Goal: Transaction & Acquisition: Book appointment/travel/reservation

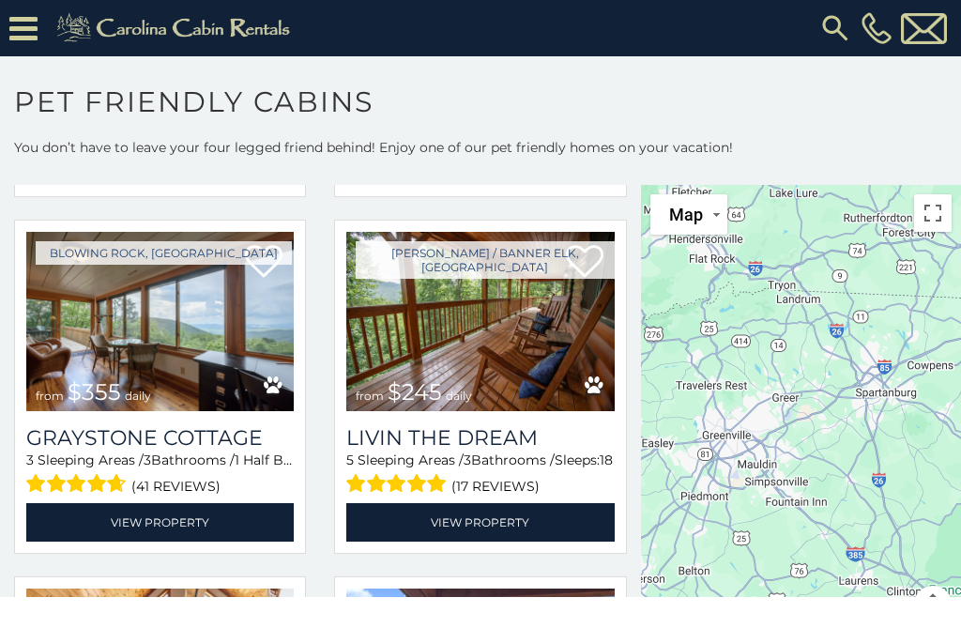
scroll to position [4689, 0]
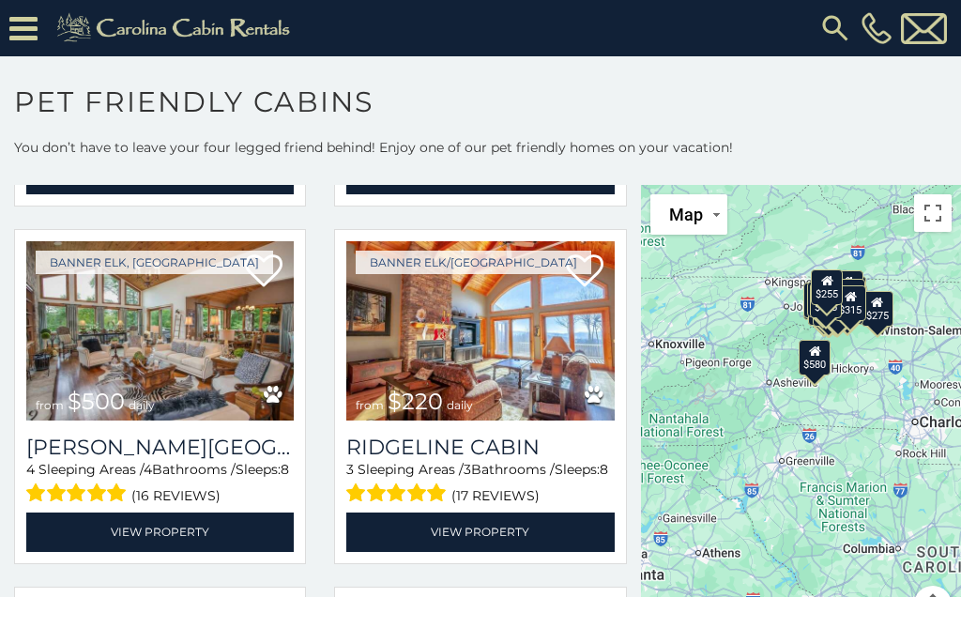
scroll to position [7535, 0]
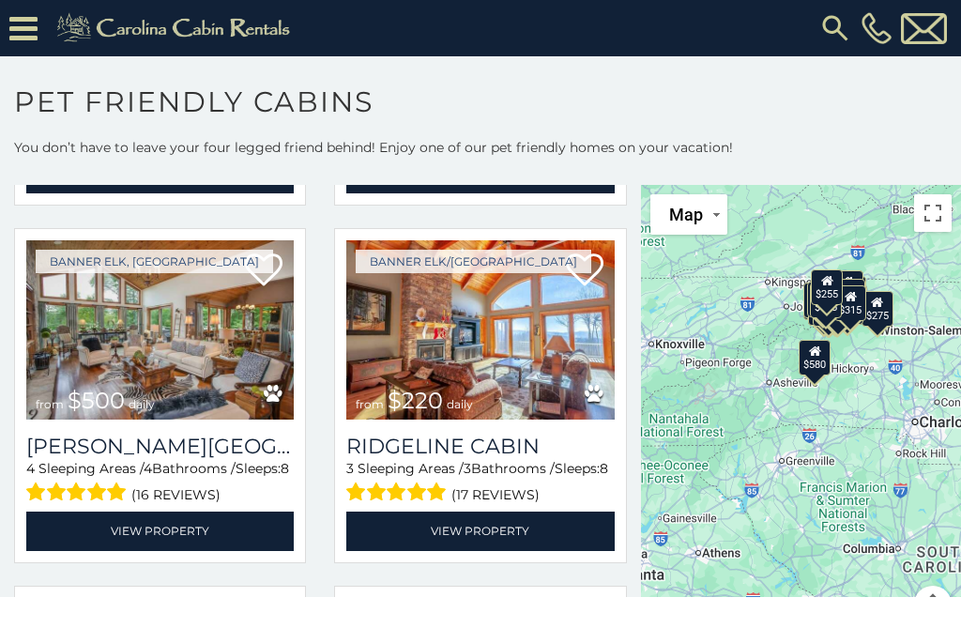
click at [931, 225] on button "Toggle fullscreen view" at bounding box center [933, 213] width 38 height 38
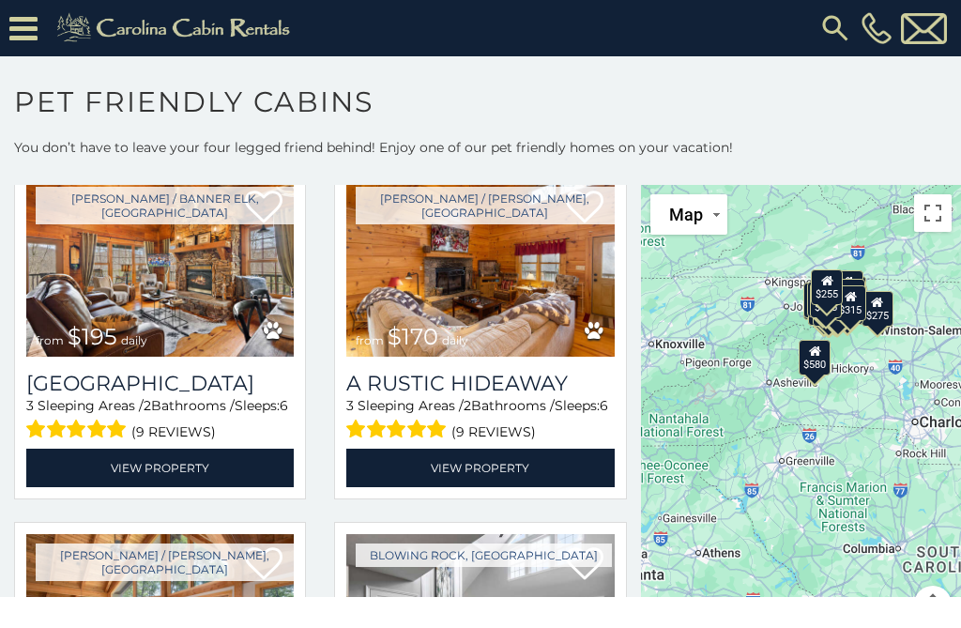
scroll to position [7963, 0]
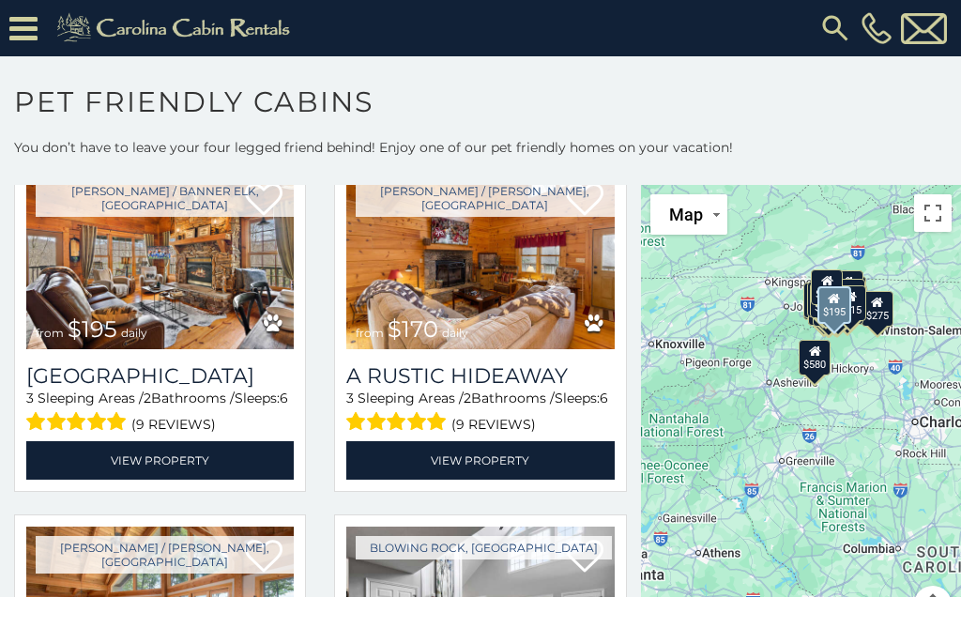
click at [184, 280] on img at bounding box center [159, 259] width 267 height 179
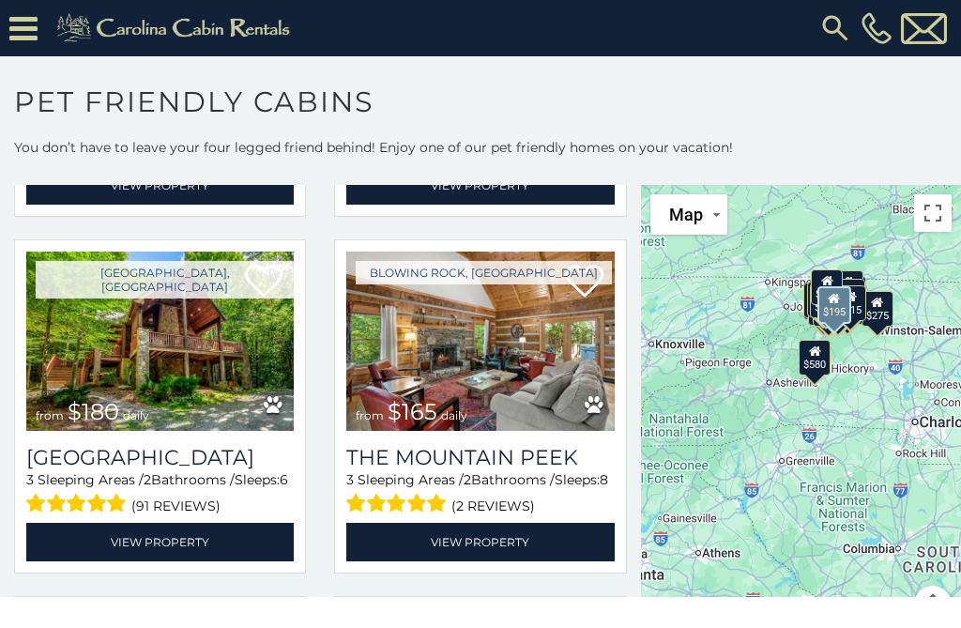
scroll to position [9666, 0]
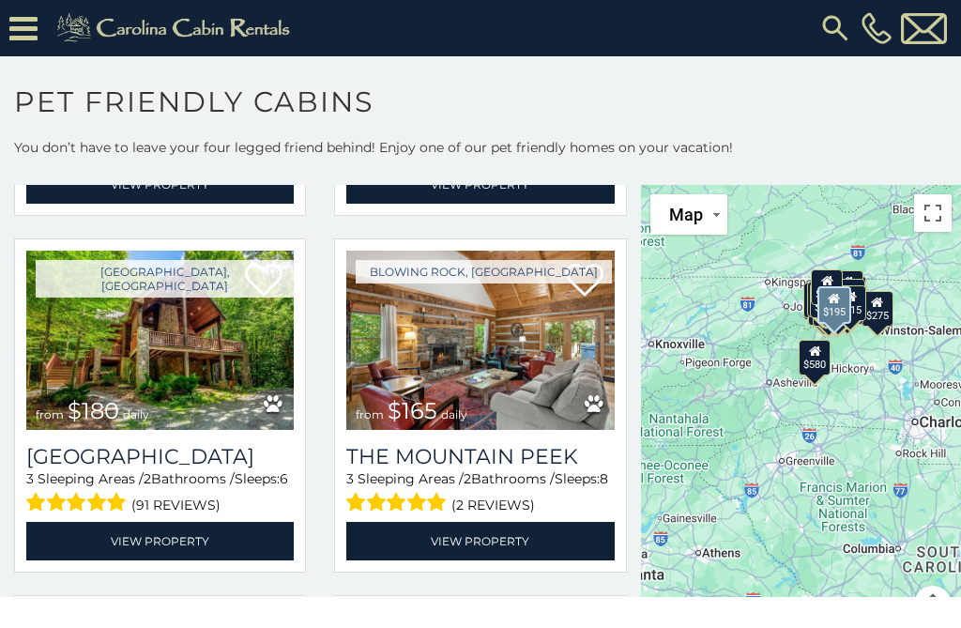
click at [192, 418] on img at bounding box center [159, 340] width 267 height 179
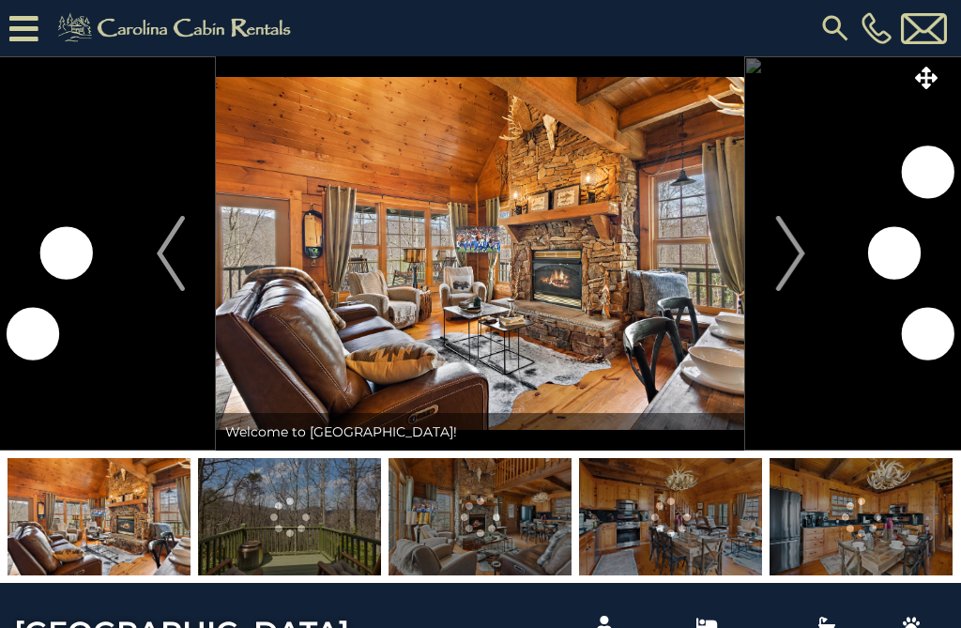
click at [786, 251] on img "Next" at bounding box center [790, 253] width 28 height 75
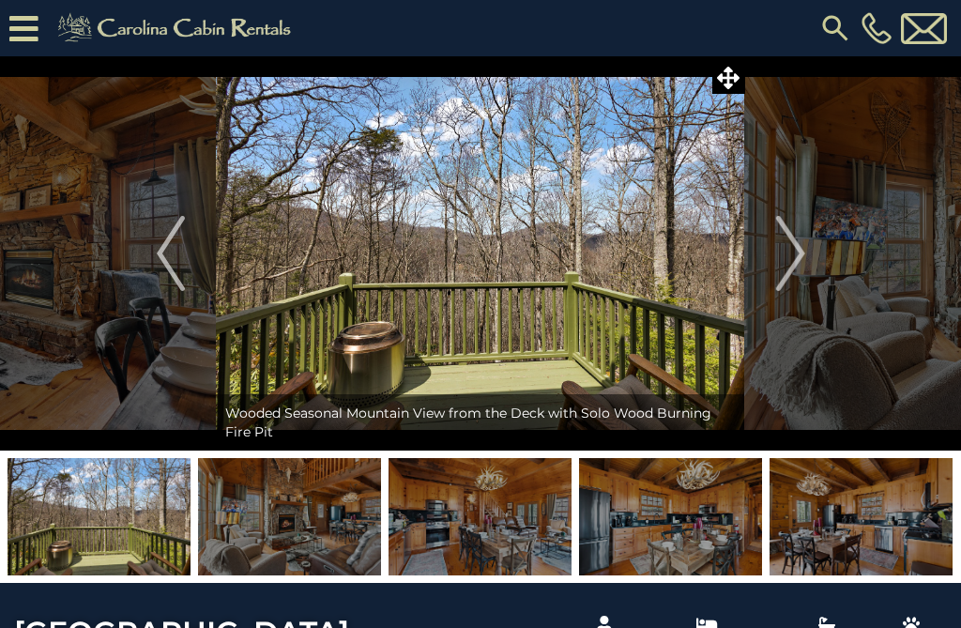
click at [798, 260] on img "Next" at bounding box center [790, 253] width 28 height 75
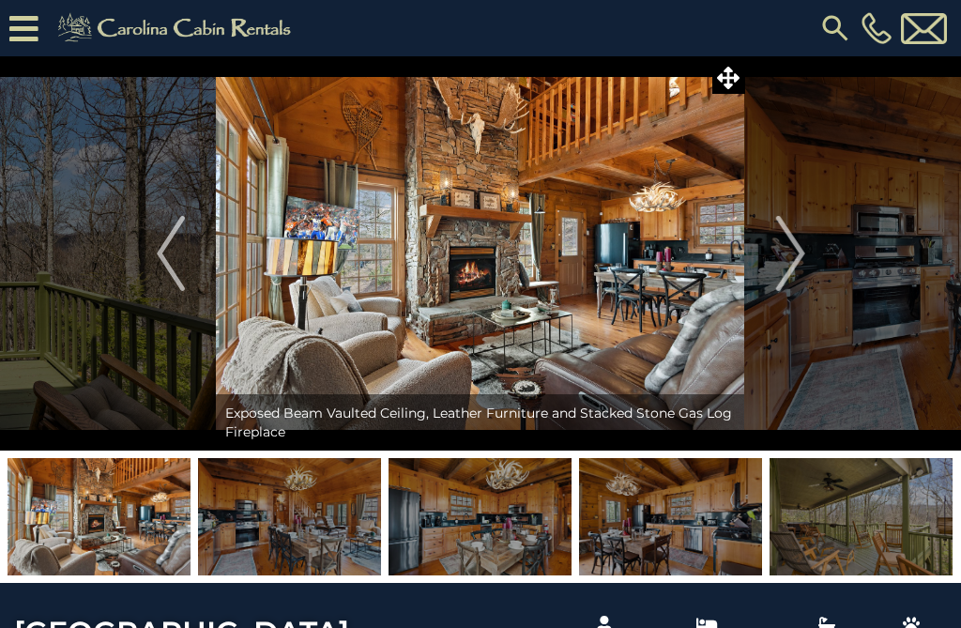
click at [797, 270] on img "Next" at bounding box center [790, 253] width 28 height 75
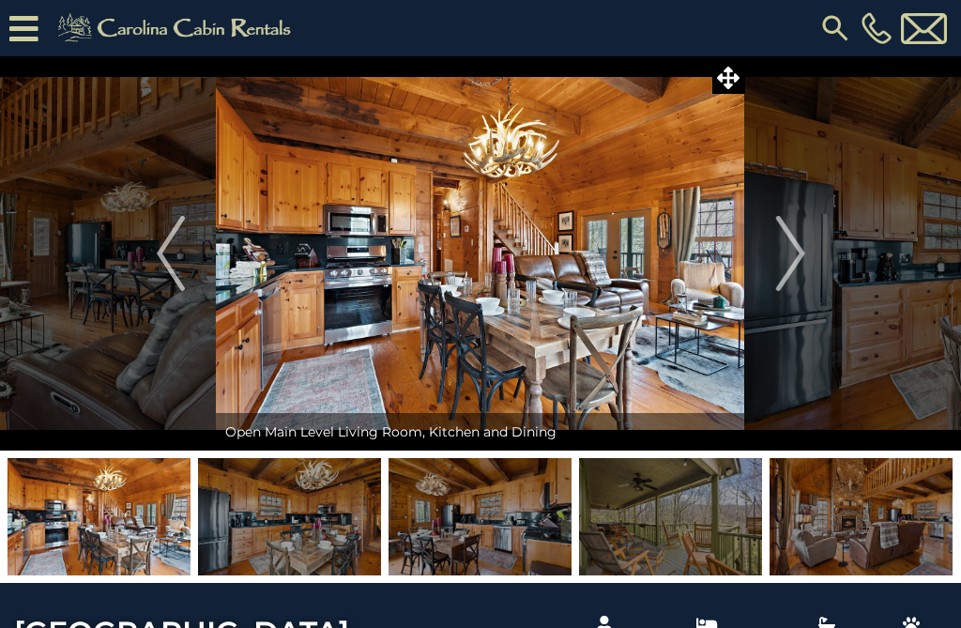
click at [802, 274] on img "Next" at bounding box center [790, 253] width 28 height 75
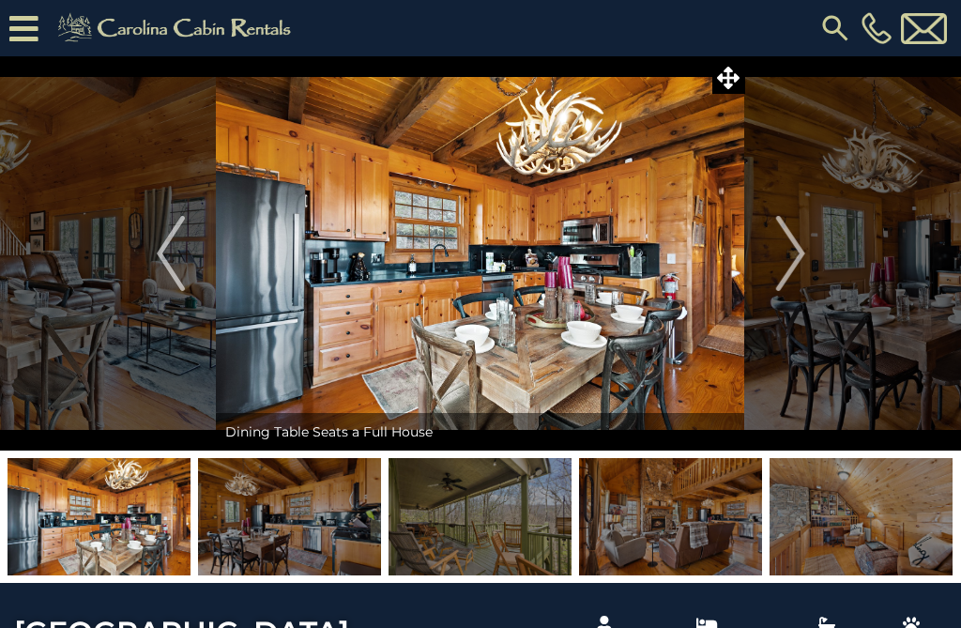
click at [795, 276] on img "Next" at bounding box center [790, 253] width 28 height 75
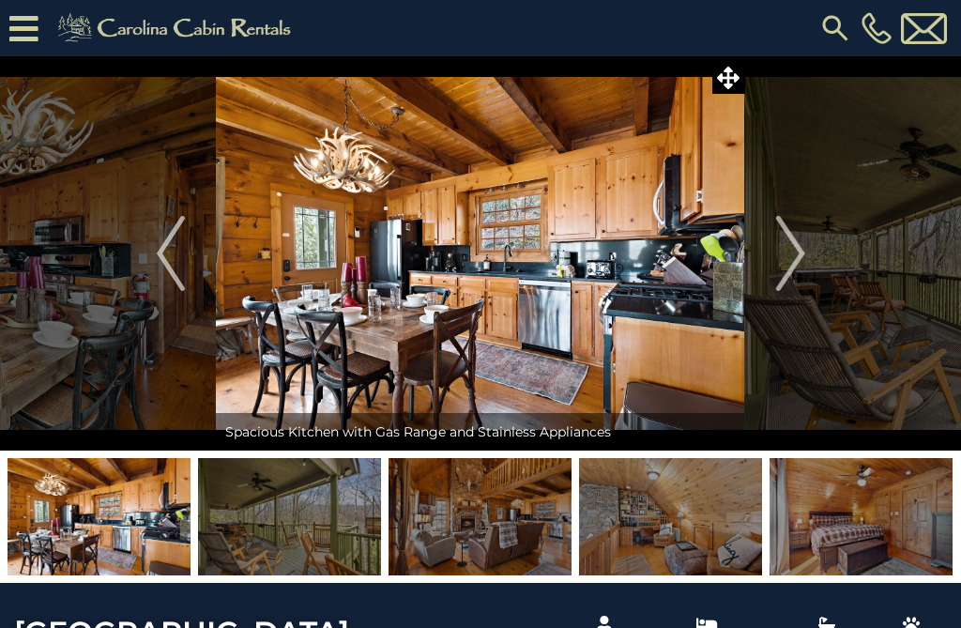
click at [798, 265] on img "Next" at bounding box center [790, 253] width 28 height 75
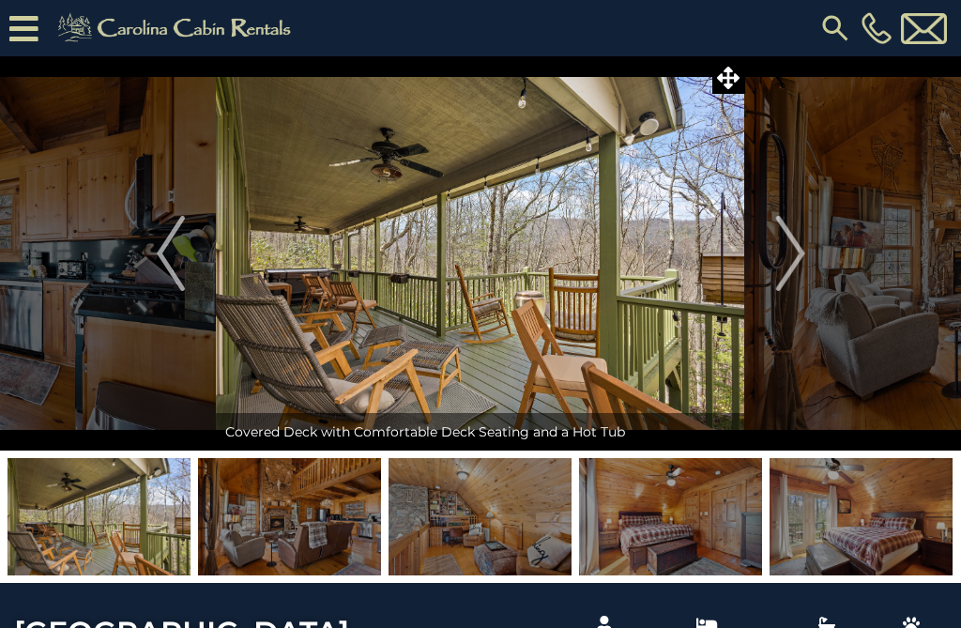
click at [805, 274] on button "Next" at bounding box center [790, 253] width 91 height 394
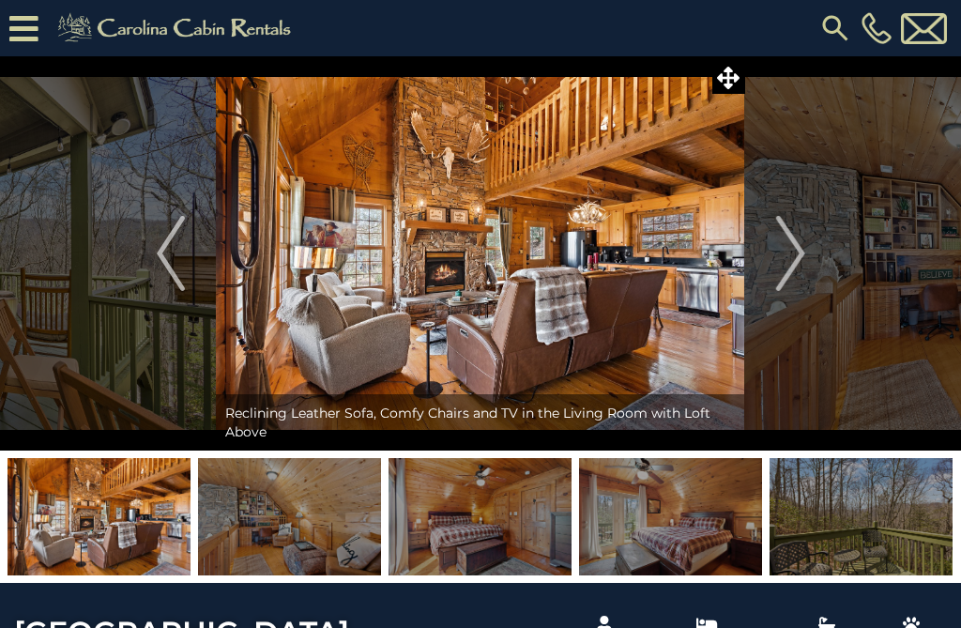
click at [799, 257] on img "Next" at bounding box center [790, 253] width 28 height 75
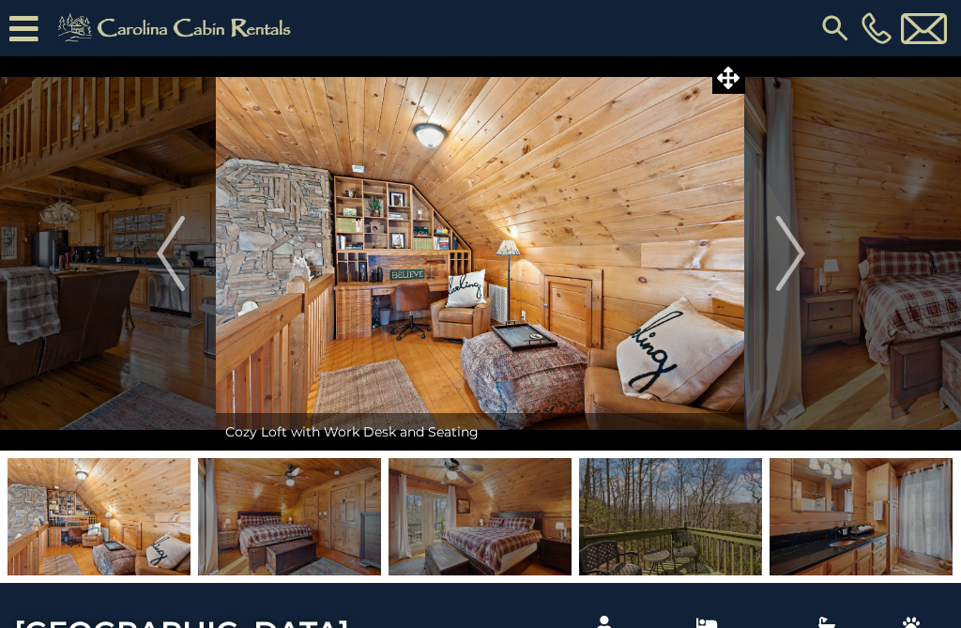
click at [800, 266] on img "Next" at bounding box center [790, 253] width 28 height 75
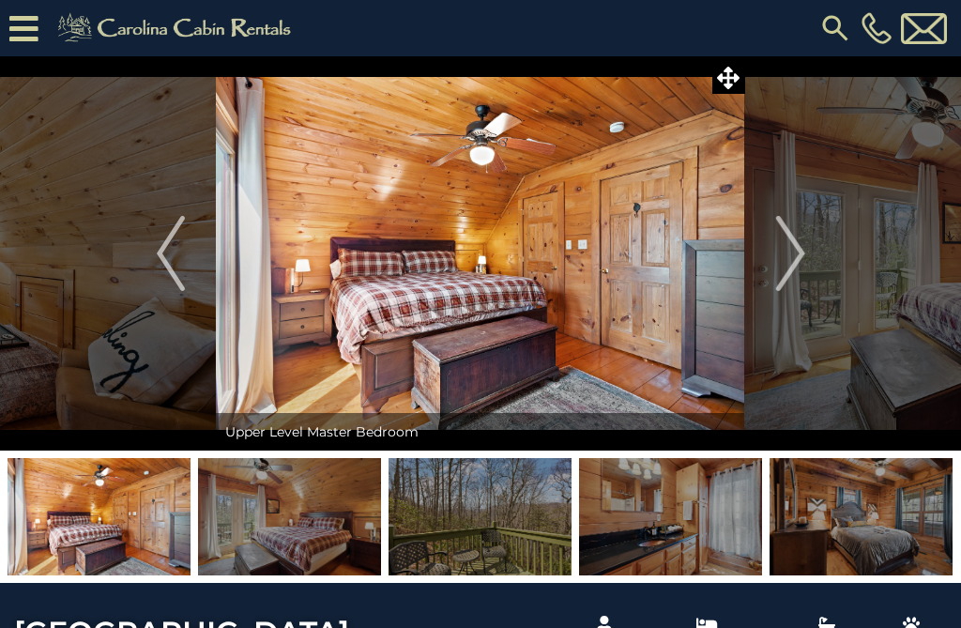
click at [801, 261] on img "Next" at bounding box center [790, 253] width 28 height 75
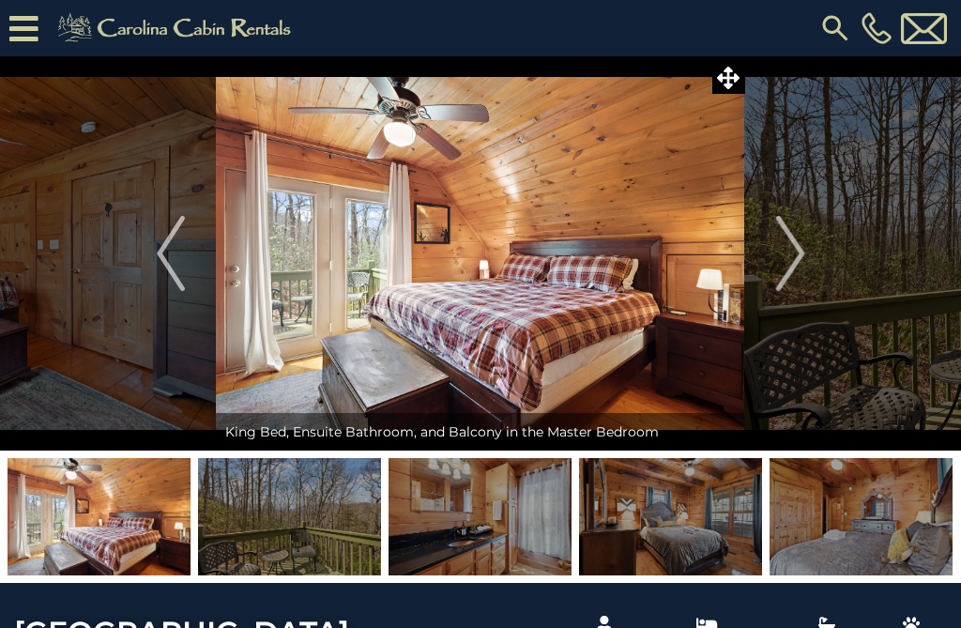
click at [806, 263] on button "Next" at bounding box center [790, 253] width 91 height 394
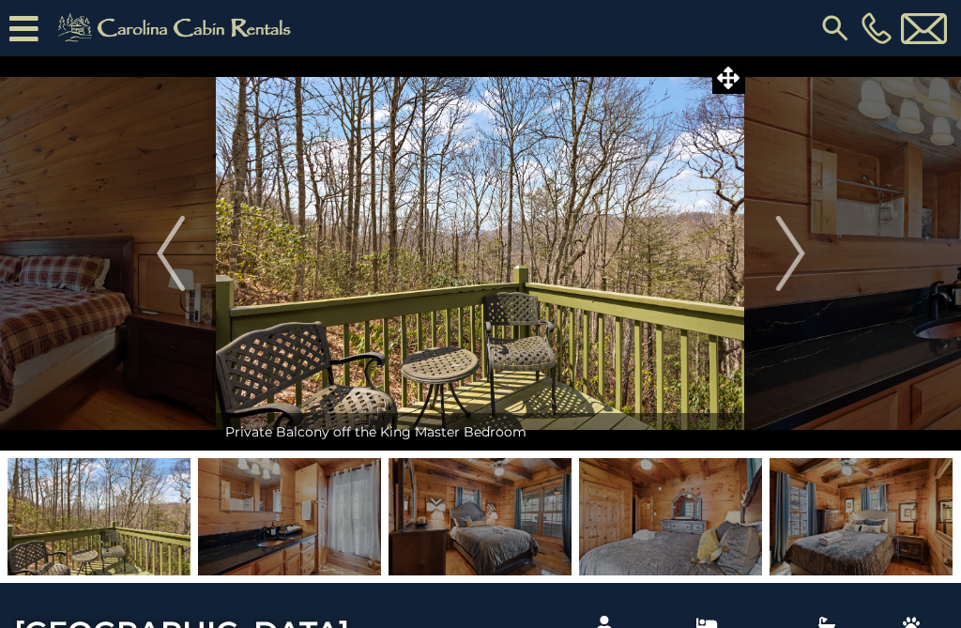
click at [803, 260] on img "Next" at bounding box center [790, 253] width 28 height 75
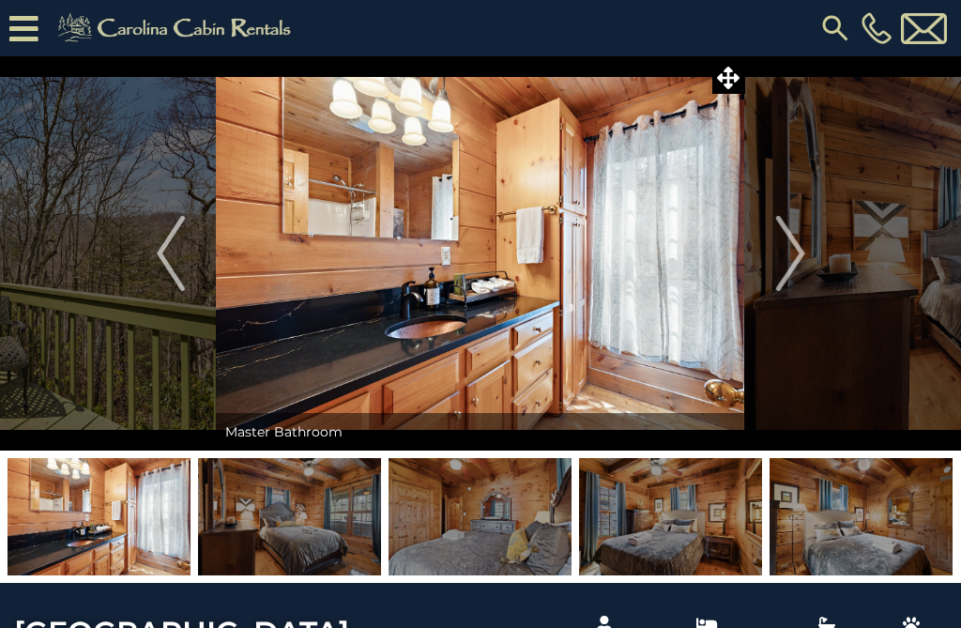
click at [786, 243] on img "Next" at bounding box center [790, 253] width 28 height 75
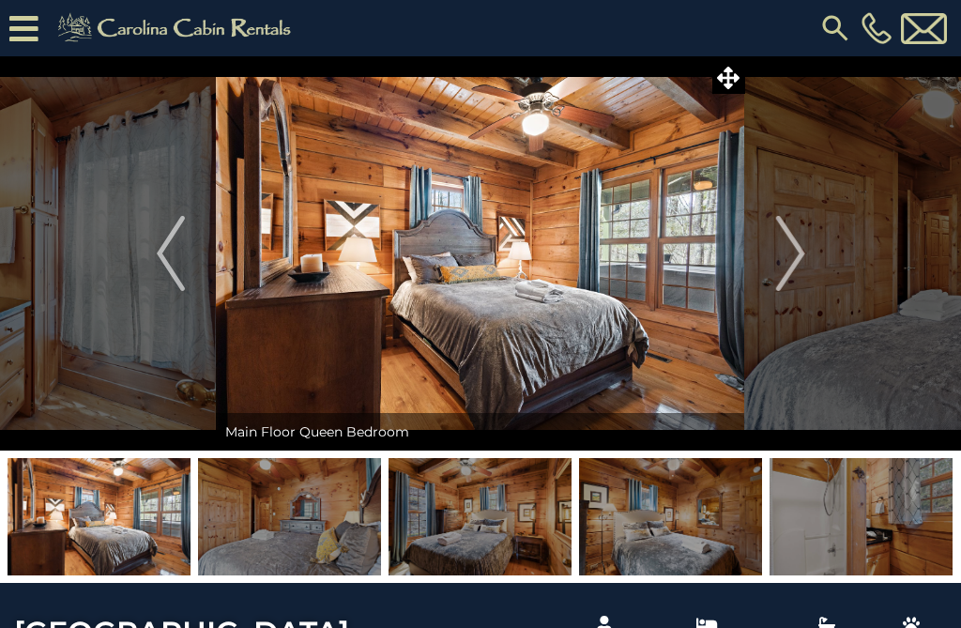
click at [792, 259] on img "Next" at bounding box center [790, 253] width 28 height 75
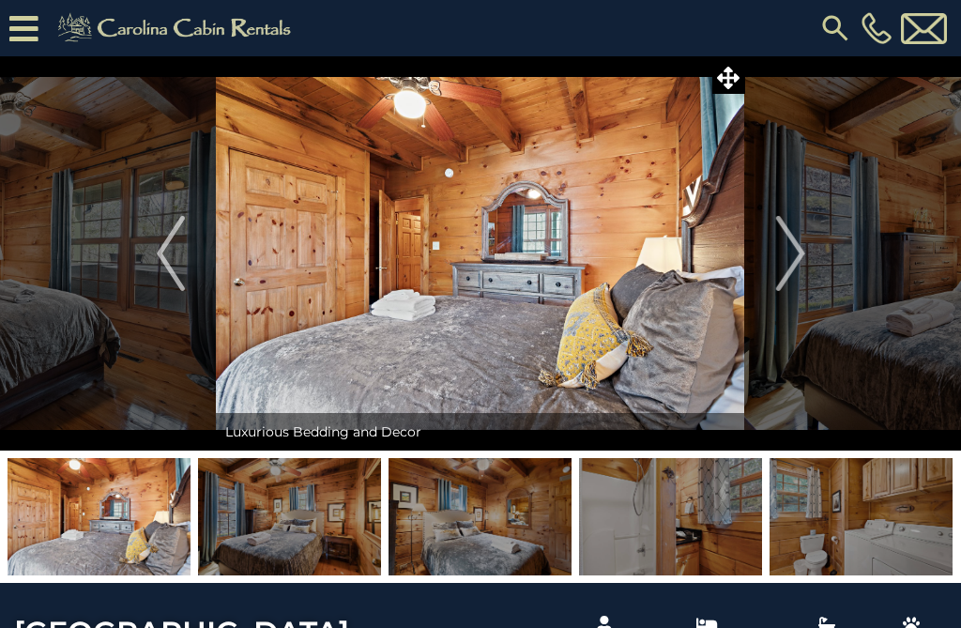
click at [793, 262] on img "Next" at bounding box center [790, 253] width 28 height 75
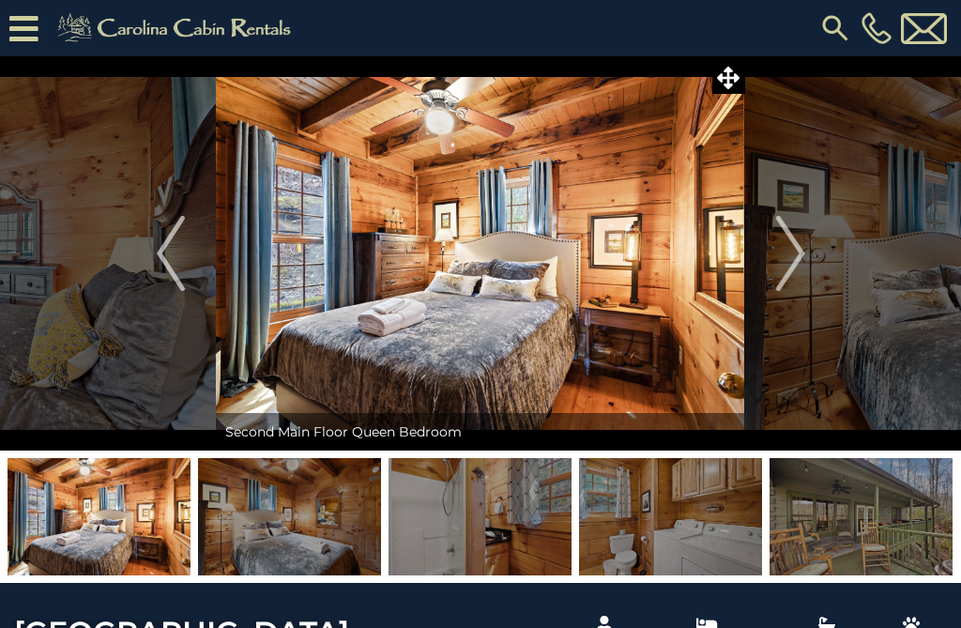
click at [798, 267] on img "Next" at bounding box center [790, 253] width 28 height 75
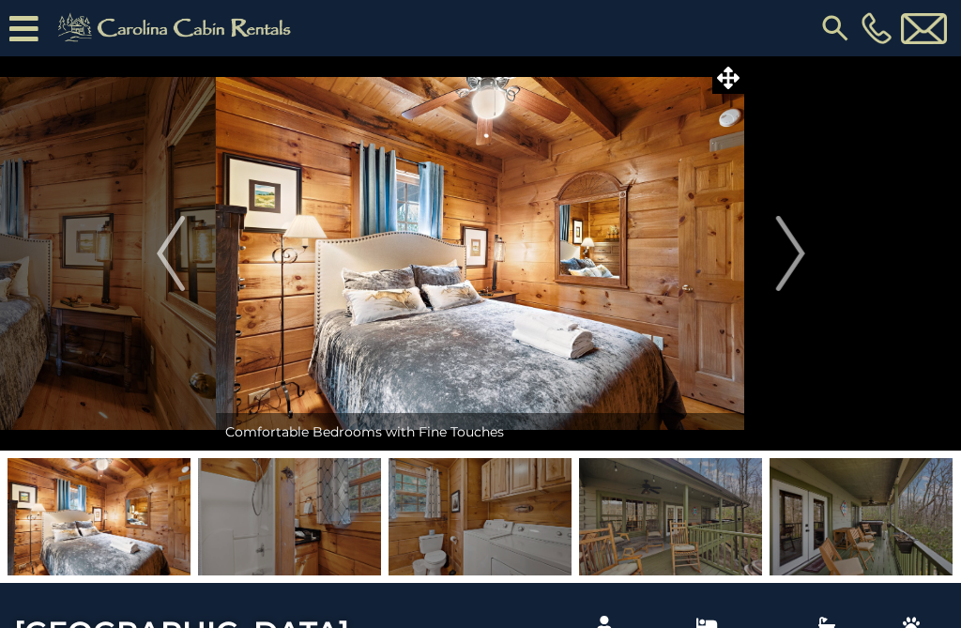
click at [796, 267] on img "Next" at bounding box center [790, 253] width 28 height 75
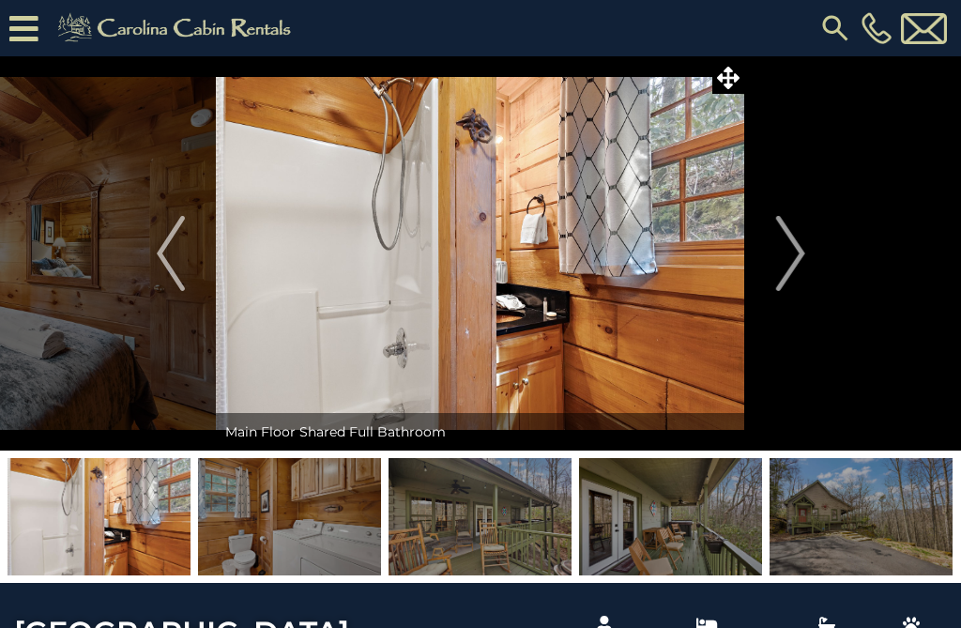
click at [799, 273] on img "Next" at bounding box center [790, 253] width 28 height 75
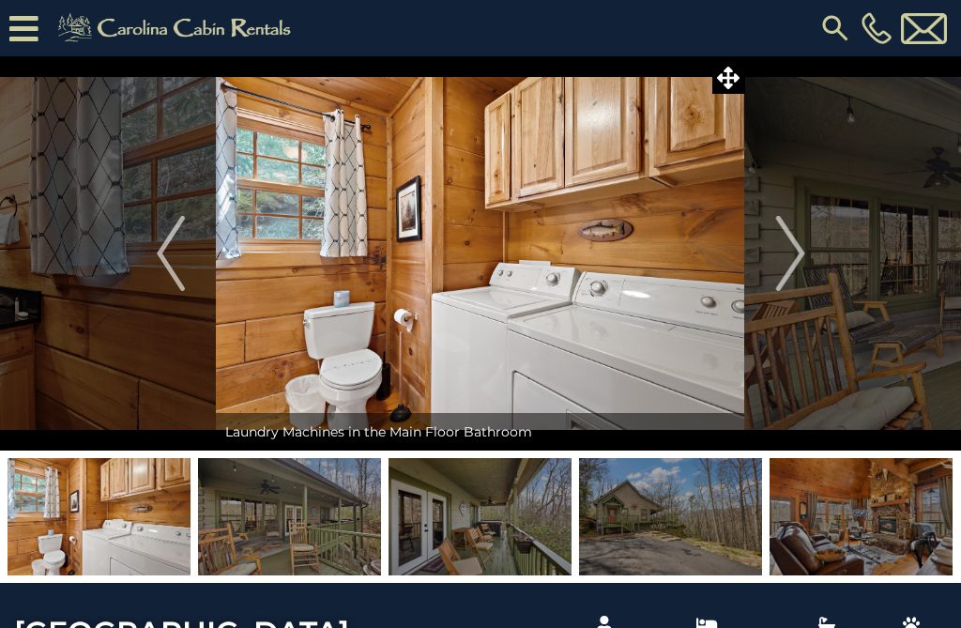
click at [794, 270] on img "Next" at bounding box center [790, 253] width 28 height 75
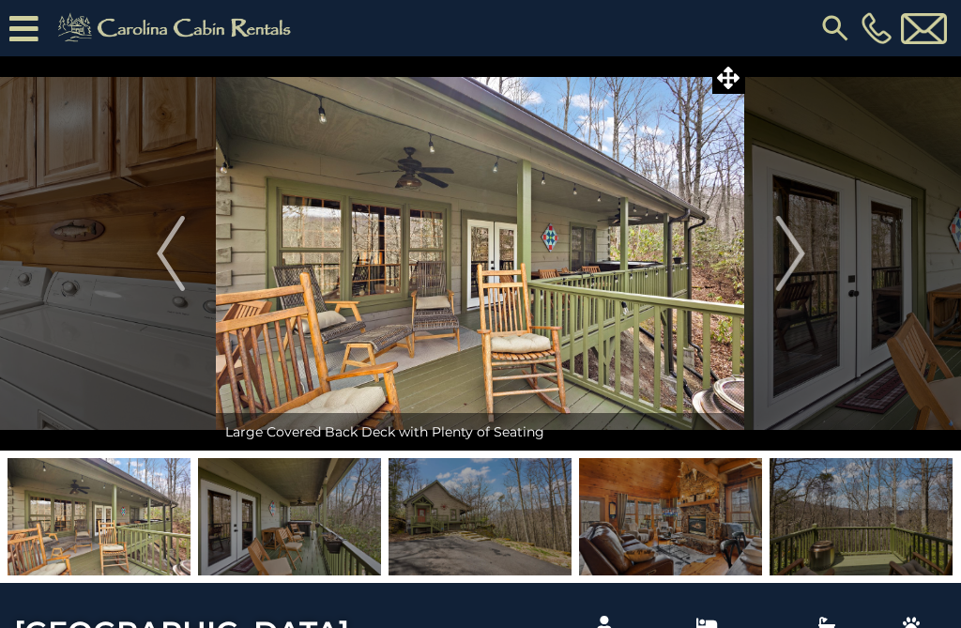
click at [799, 257] on img "Next" at bounding box center [790, 253] width 28 height 75
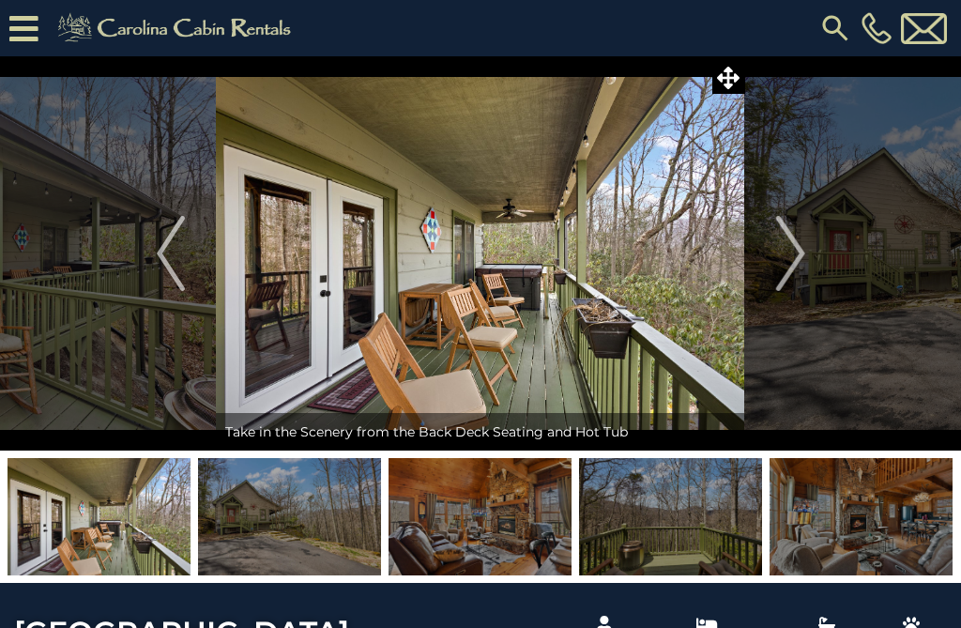
click at [800, 266] on img "Next" at bounding box center [790, 253] width 28 height 75
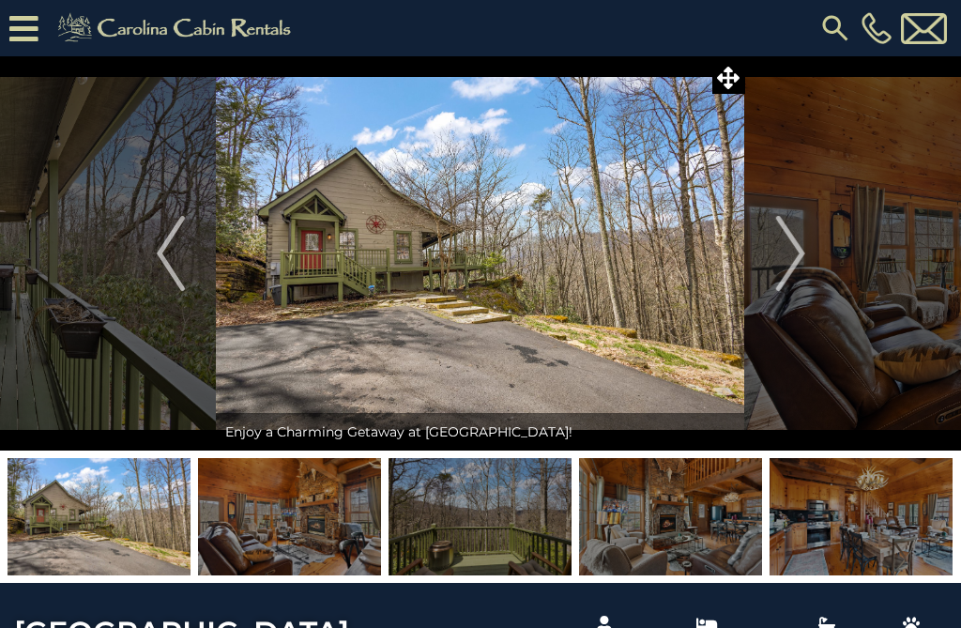
click at [793, 279] on img "Next" at bounding box center [790, 253] width 28 height 75
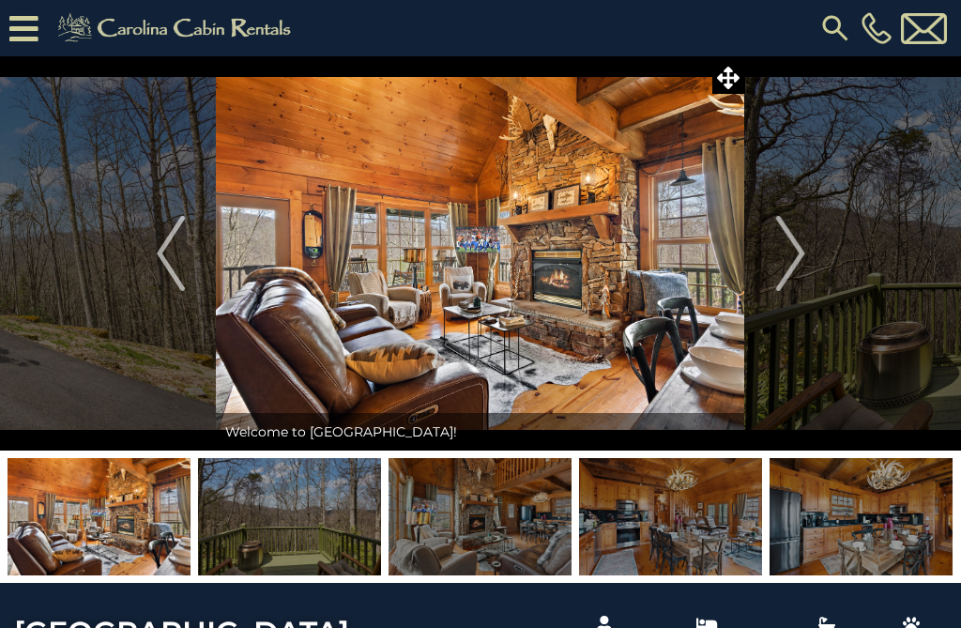
click at [794, 261] on img "Next" at bounding box center [790, 253] width 28 height 75
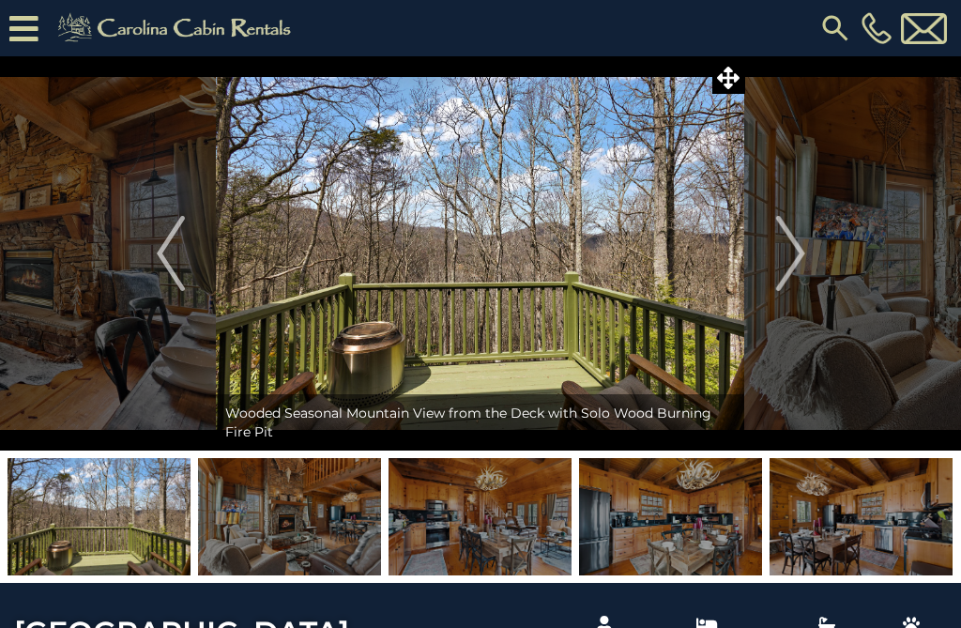
click at [790, 259] on img "Next" at bounding box center [790, 253] width 28 height 75
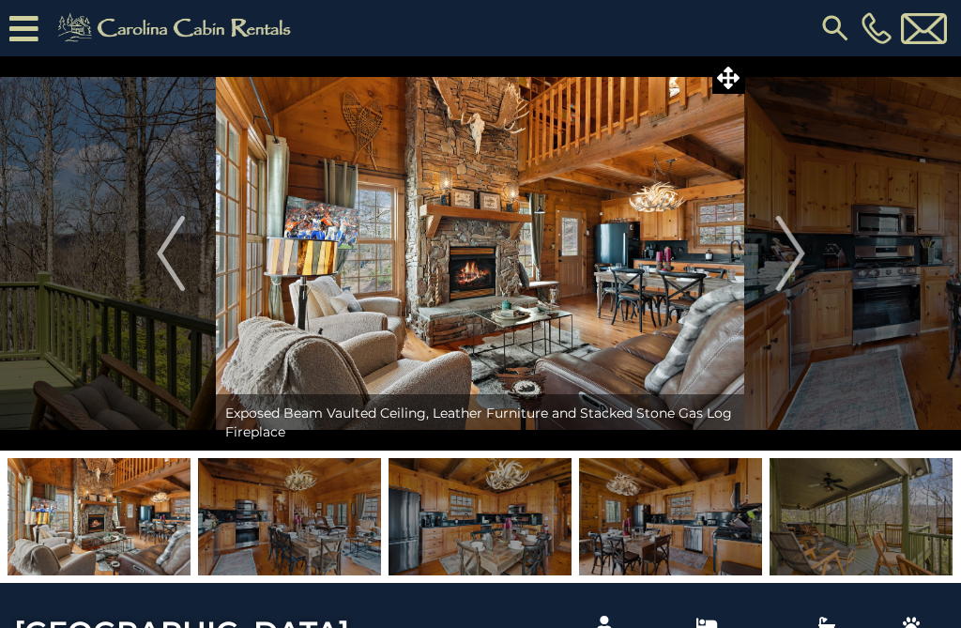
click at [801, 264] on img "Next" at bounding box center [790, 253] width 28 height 75
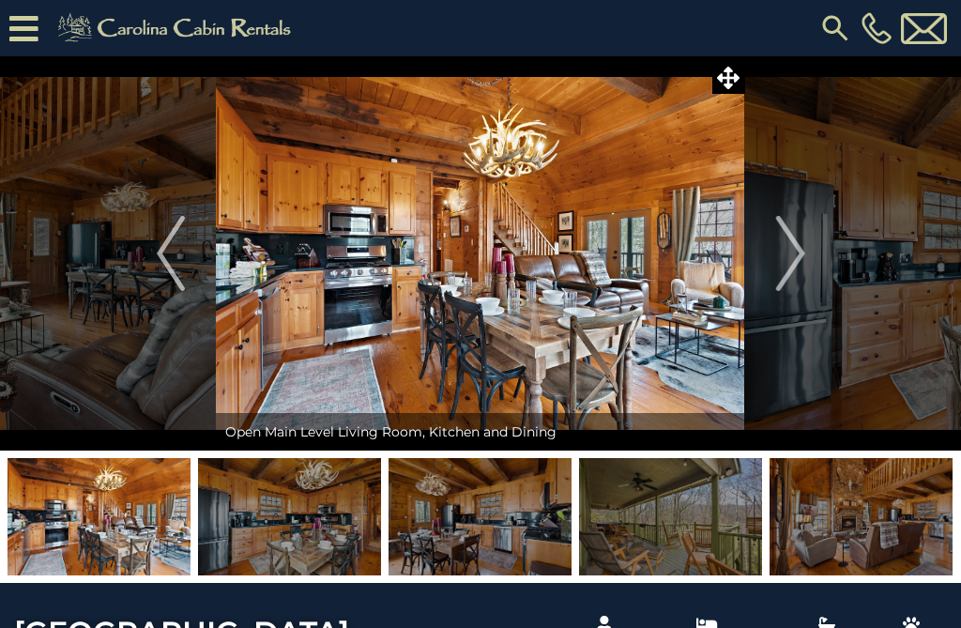
click at [801, 271] on img "Next" at bounding box center [790, 253] width 28 height 75
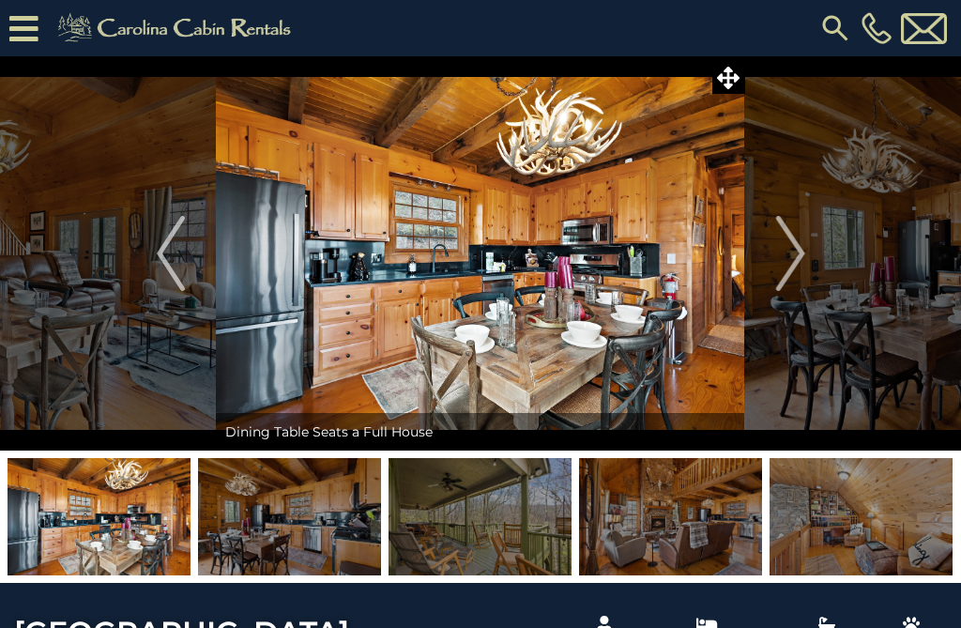
click at [800, 273] on img "Next" at bounding box center [790, 253] width 28 height 75
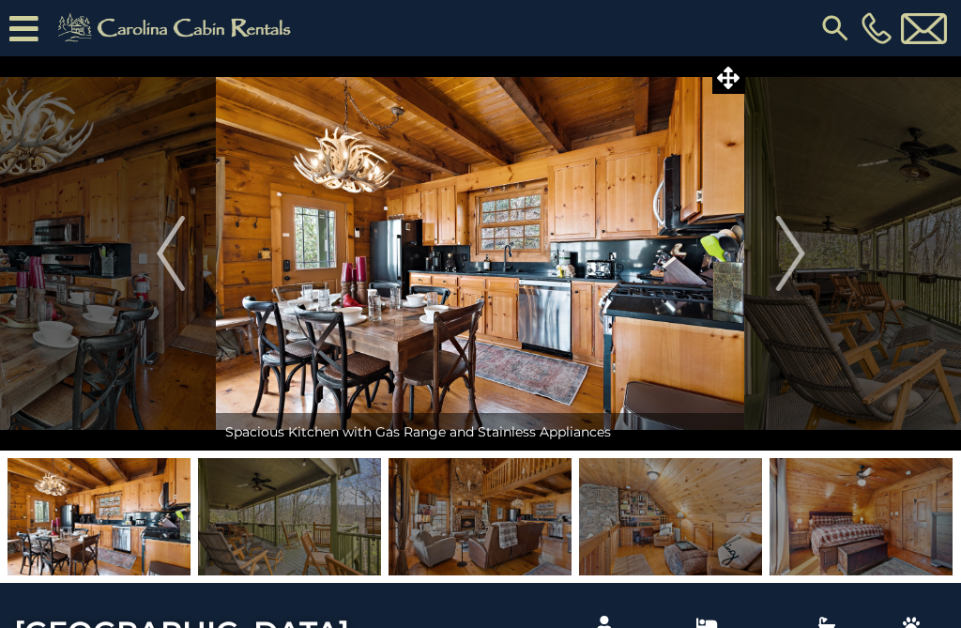
click at [799, 260] on img "Next" at bounding box center [790, 253] width 28 height 75
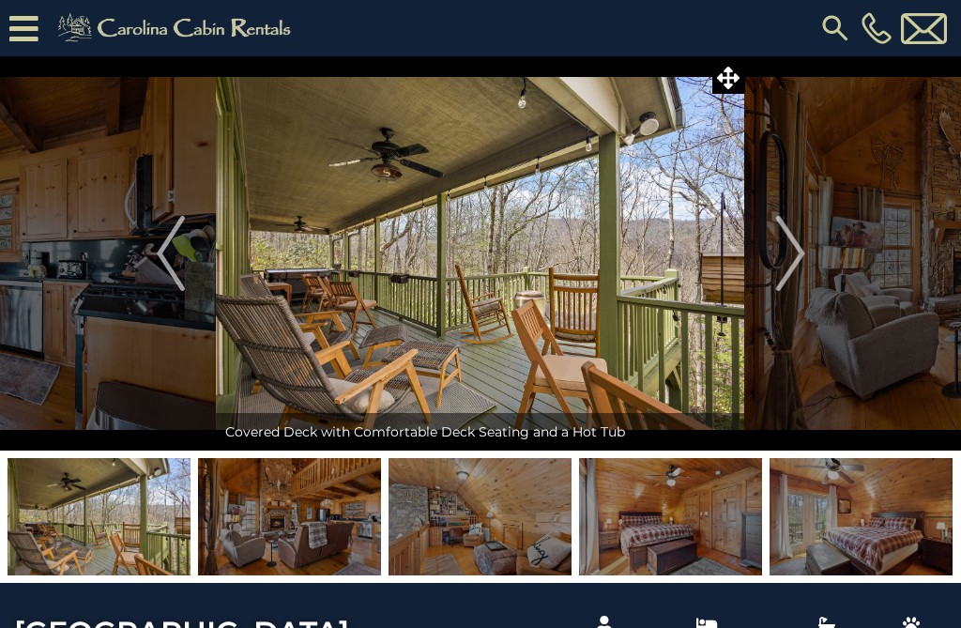
click at [802, 259] on img "Next" at bounding box center [790, 253] width 28 height 75
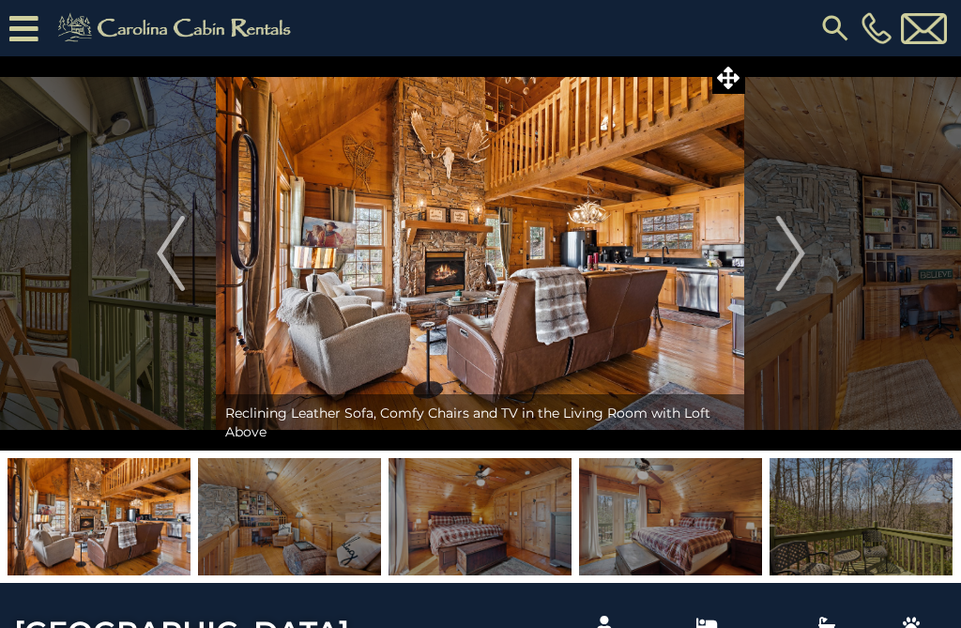
click at [806, 253] on button "Next" at bounding box center [790, 253] width 91 height 394
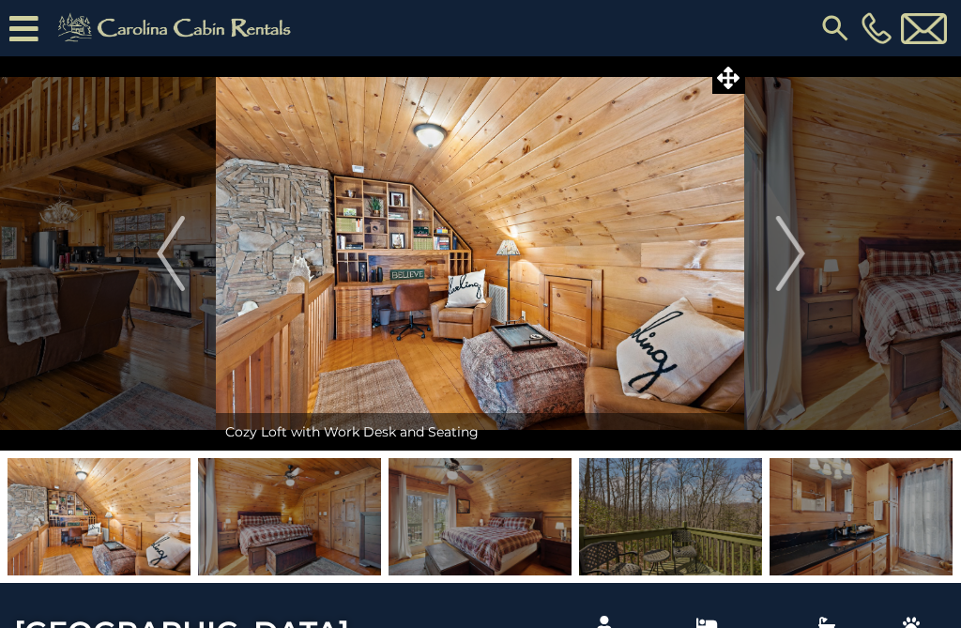
click at [802, 267] on img "Next" at bounding box center [790, 253] width 28 height 75
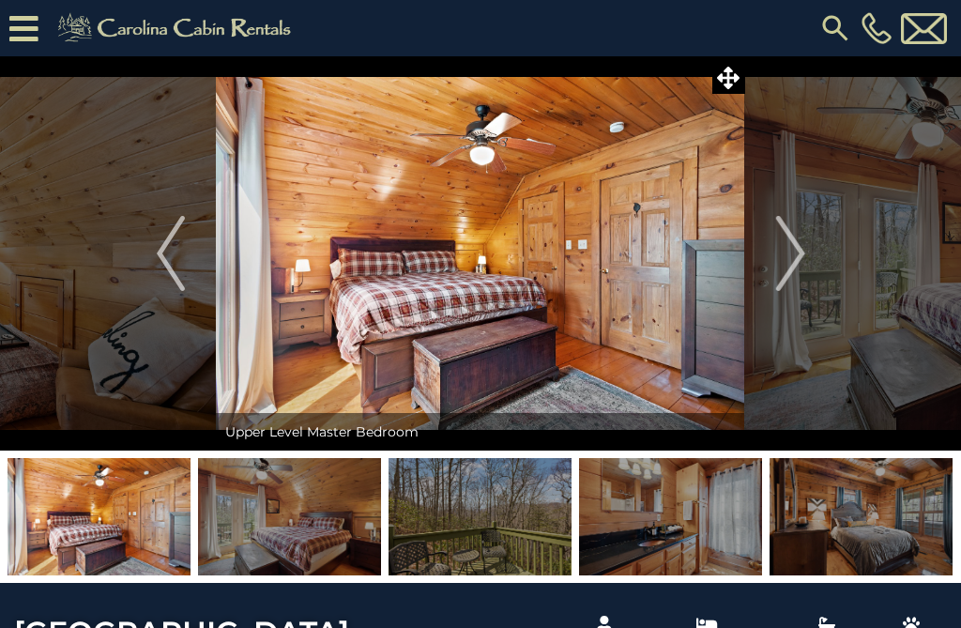
click at [801, 256] on img "Next" at bounding box center [790, 253] width 28 height 75
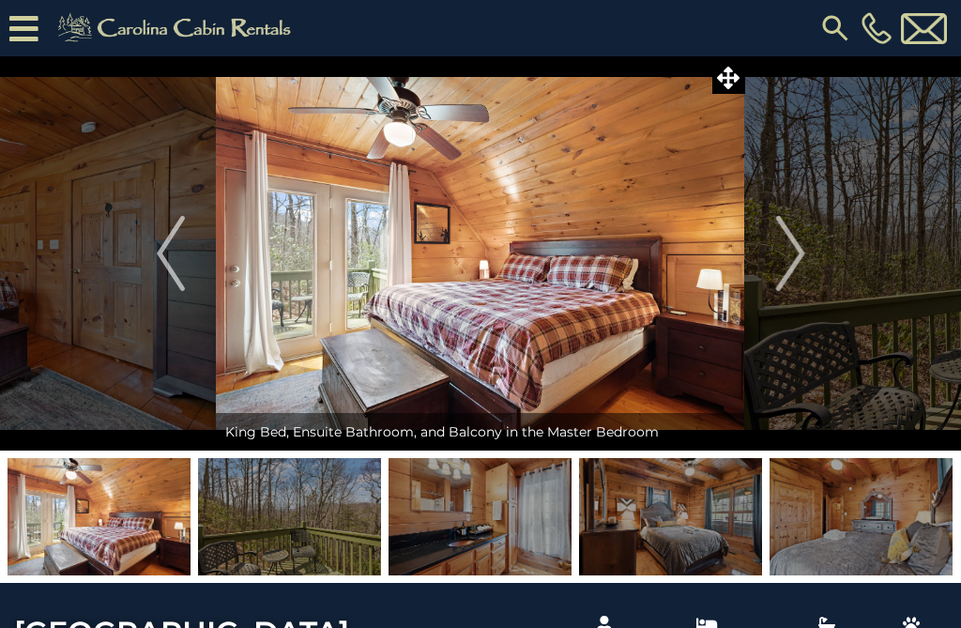
click at [802, 255] on img "Next" at bounding box center [790, 253] width 28 height 75
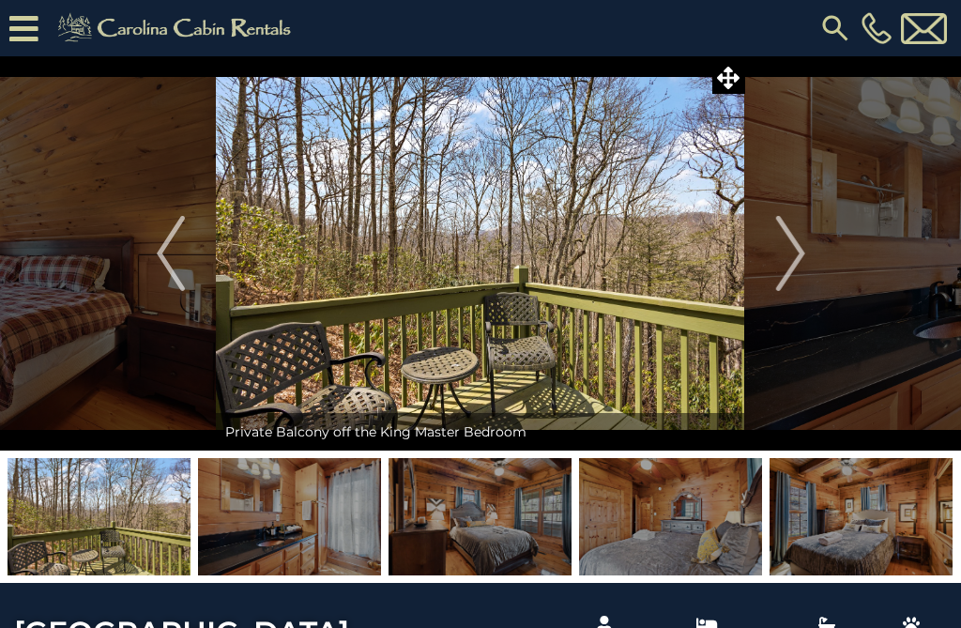
click at [804, 247] on img "Next" at bounding box center [790, 253] width 28 height 75
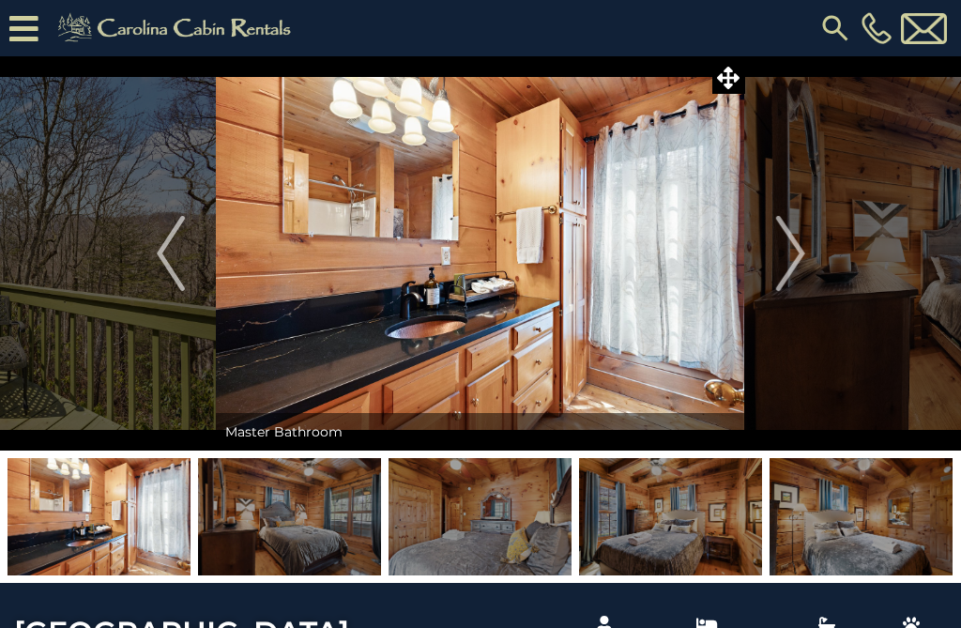
click at [800, 261] on img "Next" at bounding box center [790, 253] width 28 height 75
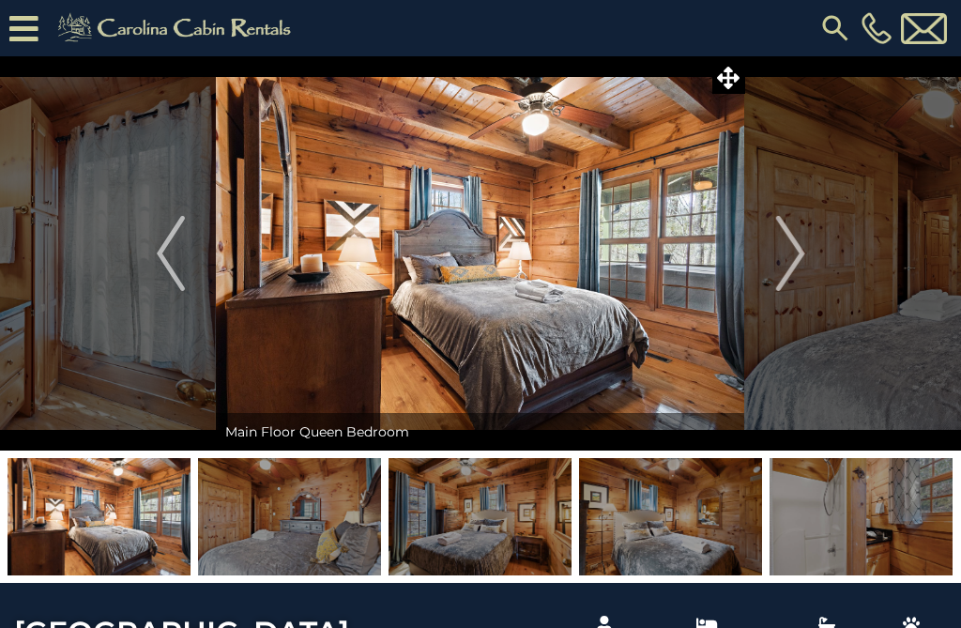
click at [799, 252] on img "Next" at bounding box center [790, 253] width 28 height 75
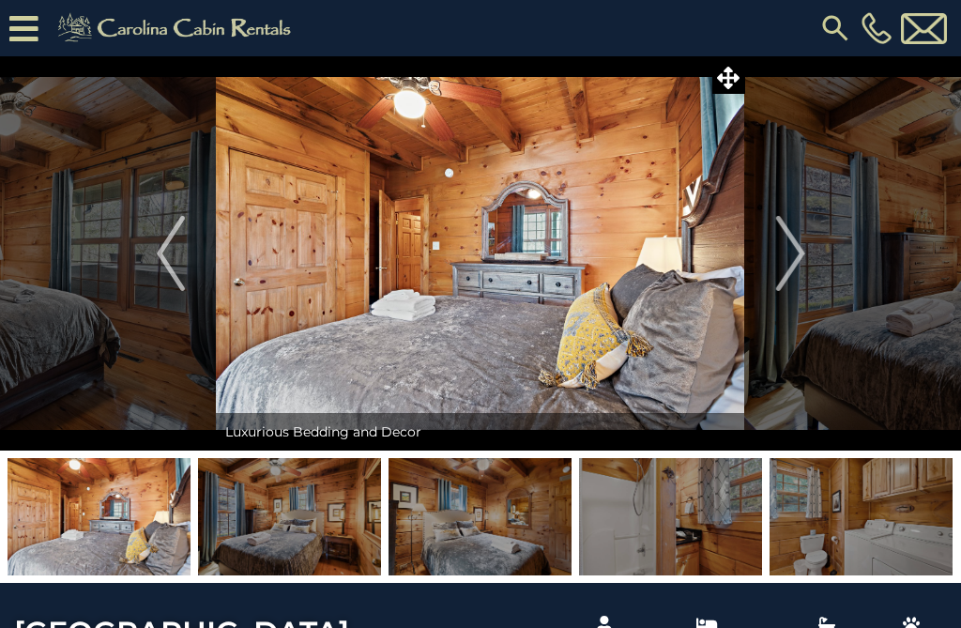
click at [800, 246] on img "Next" at bounding box center [790, 253] width 28 height 75
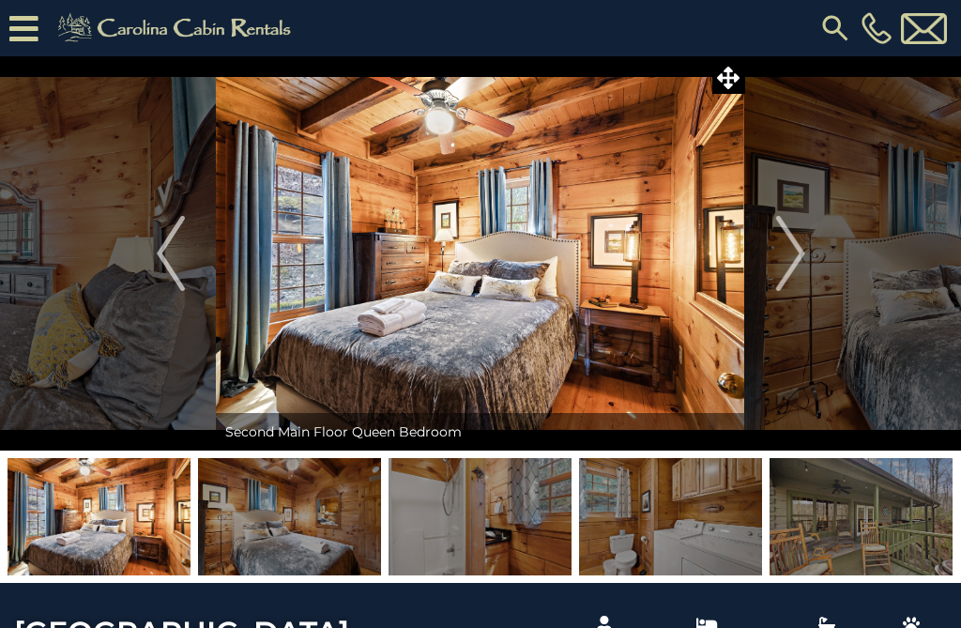
click at [161, 246] on img "Previous" at bounding box center [171, 253] width 28 height 75
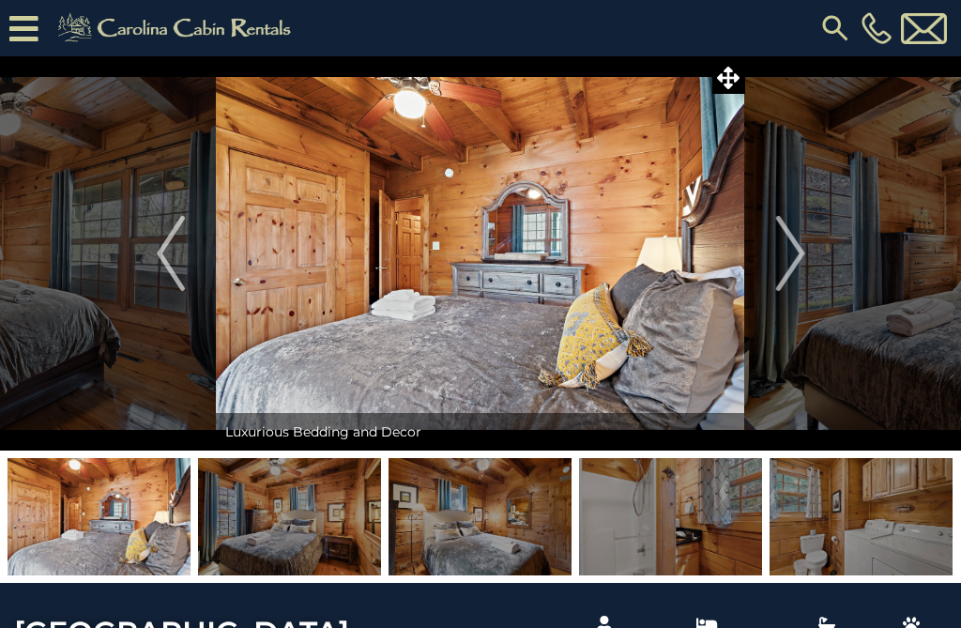
click at [806, 245] on button "Next" at bounding box center [790, 253] width 91 height 394
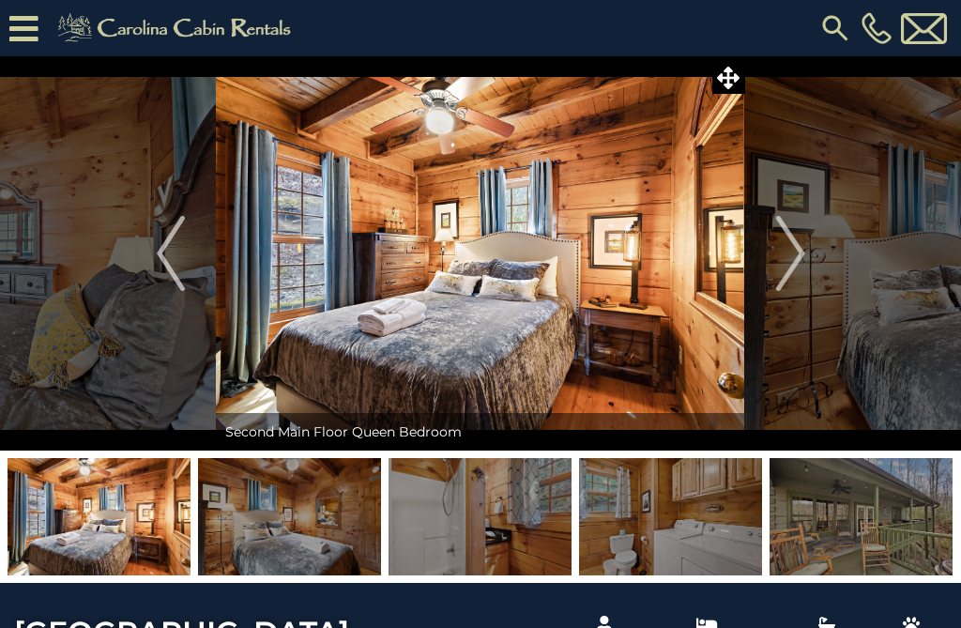
click at [796, 250] on img "Next" at bounding box center [790, 253] width 28 height 75
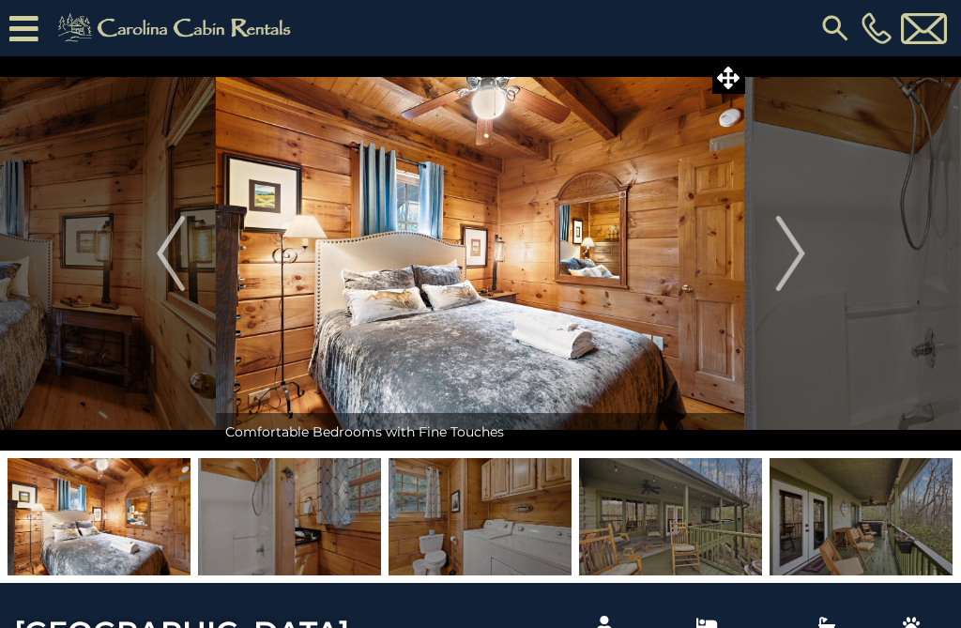
click at [801, 247] on img "Next" at bounding box center [790, 253] width 28 height 75
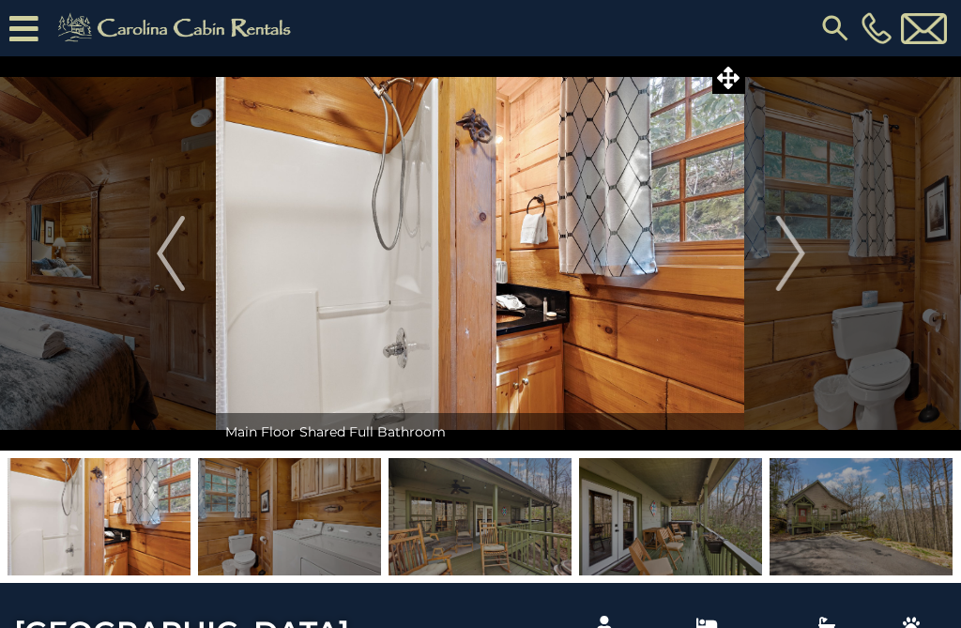
click at [794, 248] on img "Next" at bounding box center [790, 253] width 28 height 75
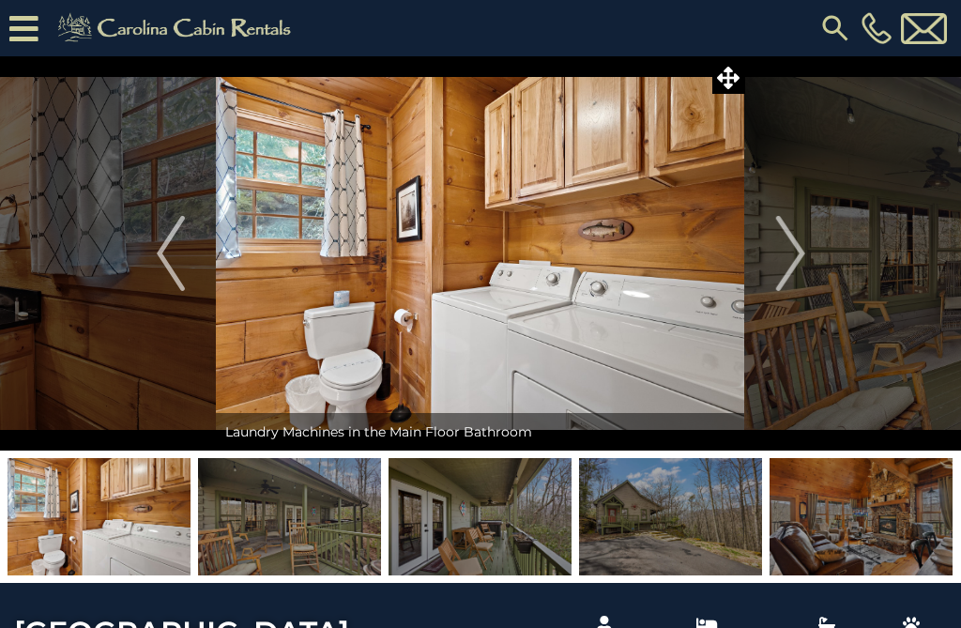
click at [801, 252] on img "Next" at bounding box center [790, 253] width 28 height 75
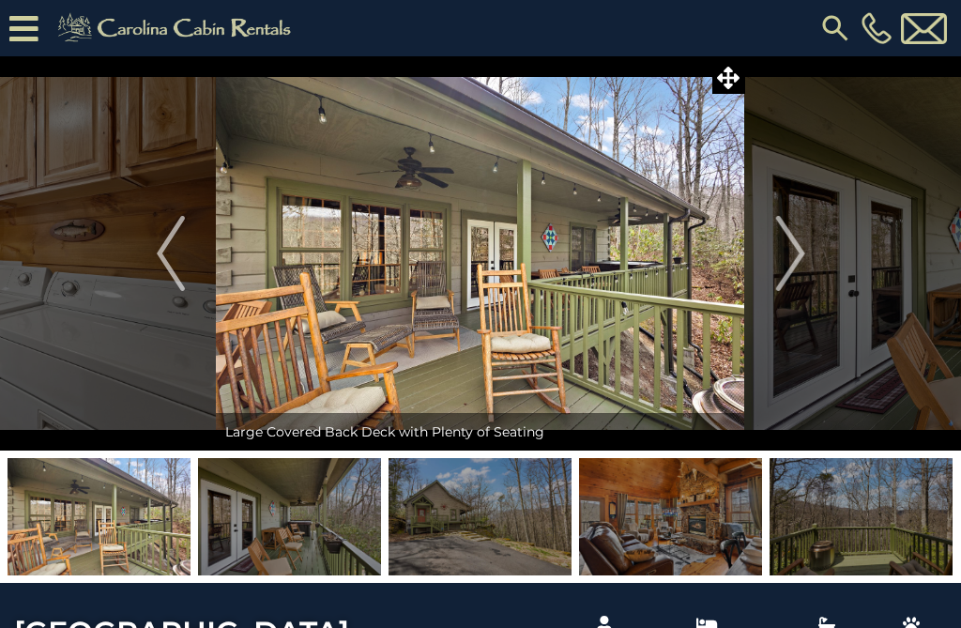
click at [804, 251] on img "Next" at bounding box center [790, 253] width 28 height 75
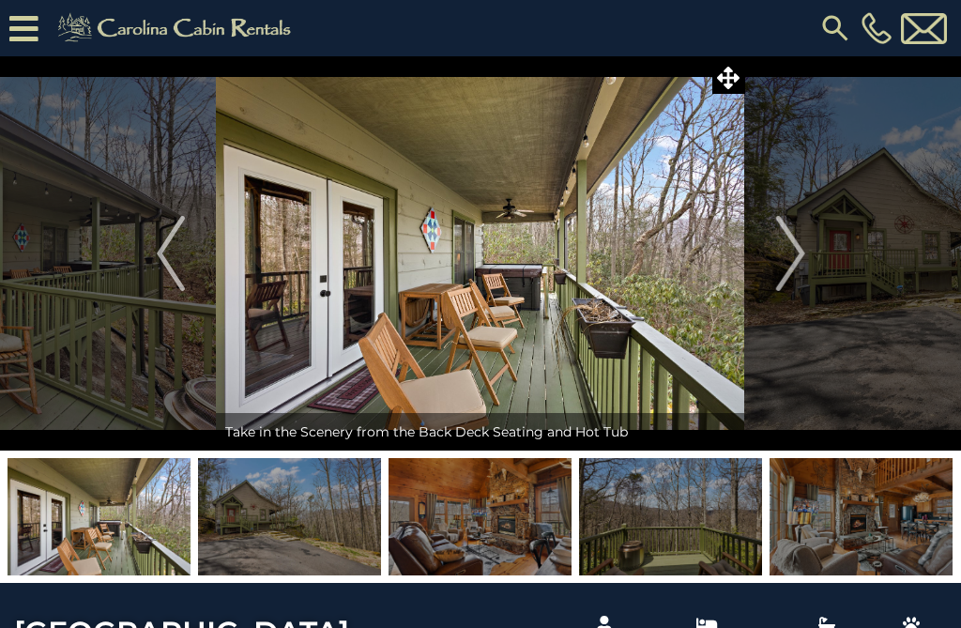
click at [805, 258] on button "Next" at bounding box center [790, 253] width 91 height 394
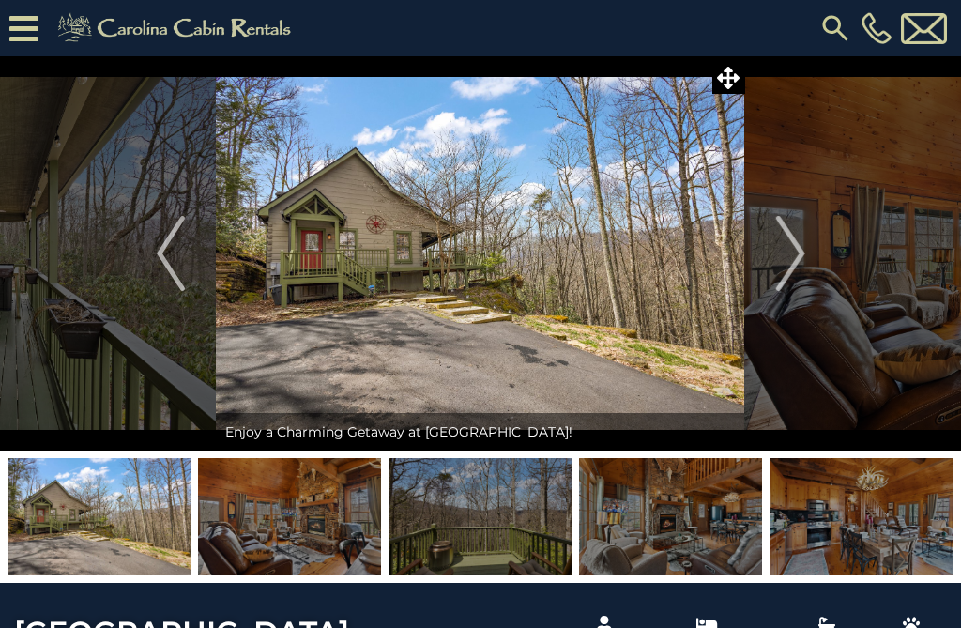
click at [806, 252] on button "Next" at bounding box center [790, 253] width 91 height 394
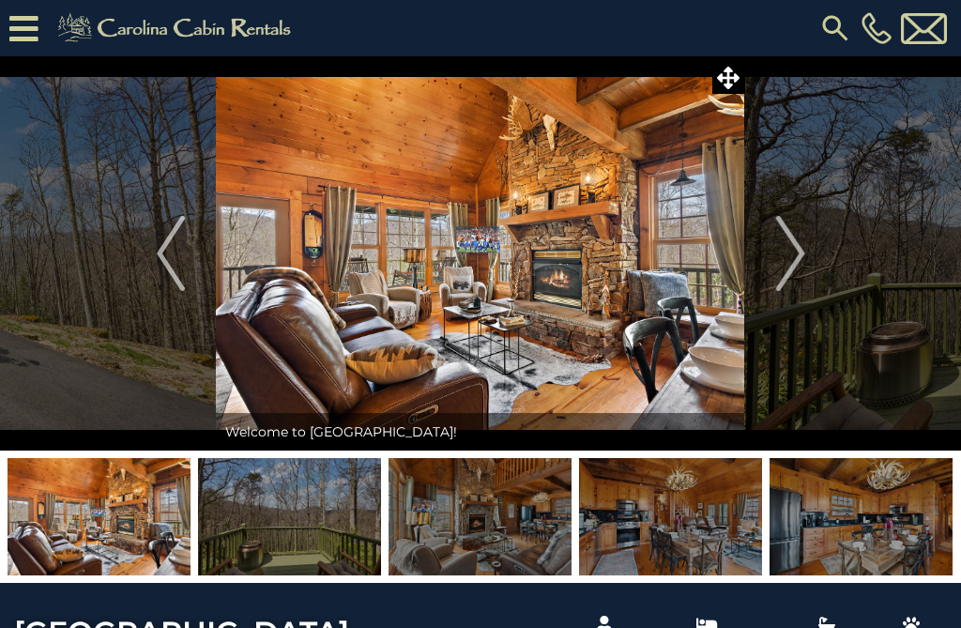
click at [168, 239] on img "Previous" at bounding box center [171, 253] width 28 height 75
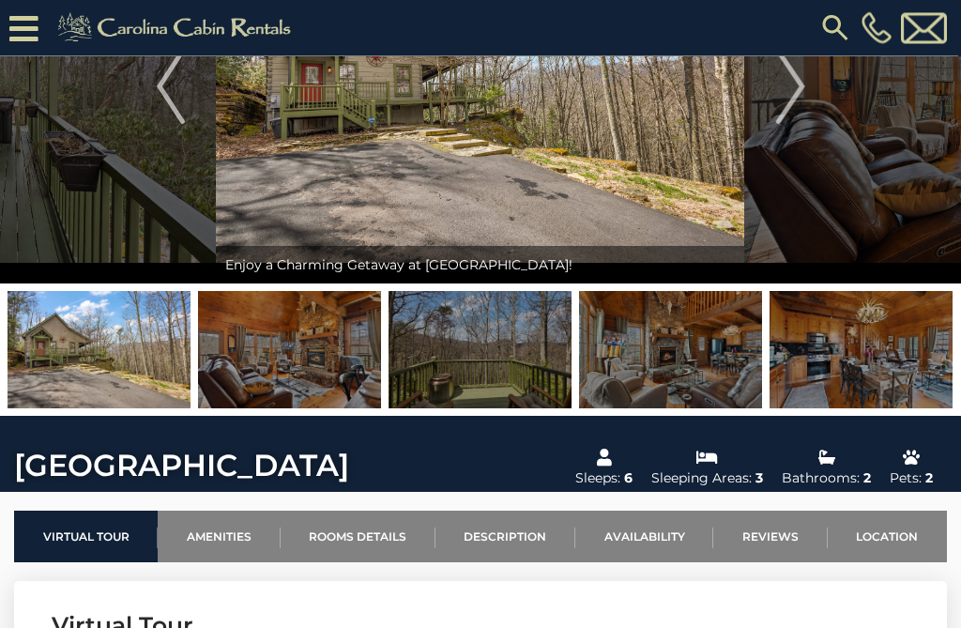
scroll to position [206, 0]
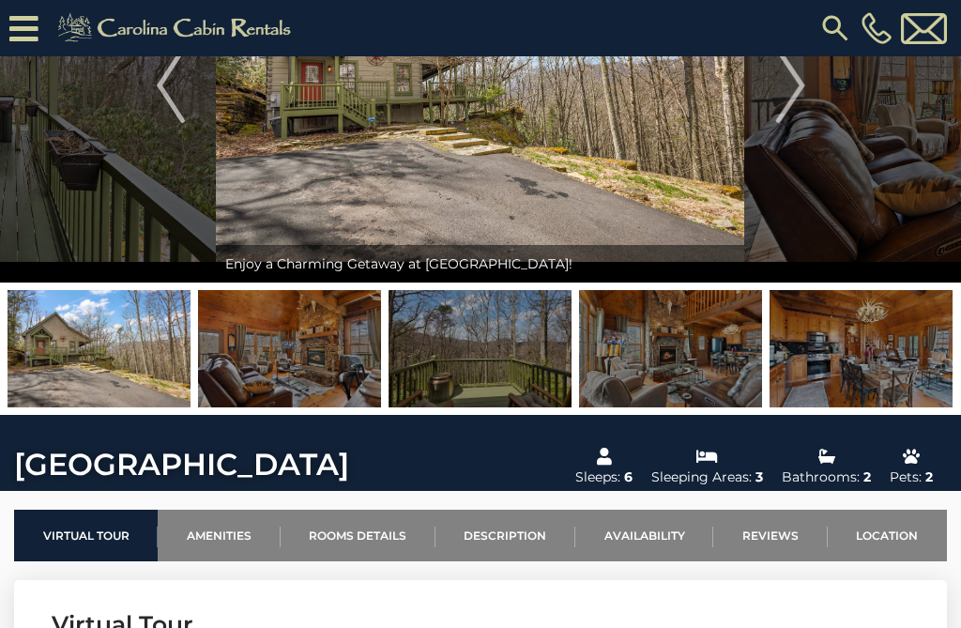
click at [837, 358] on img at bounding box center [861, 348] width 183 height 117
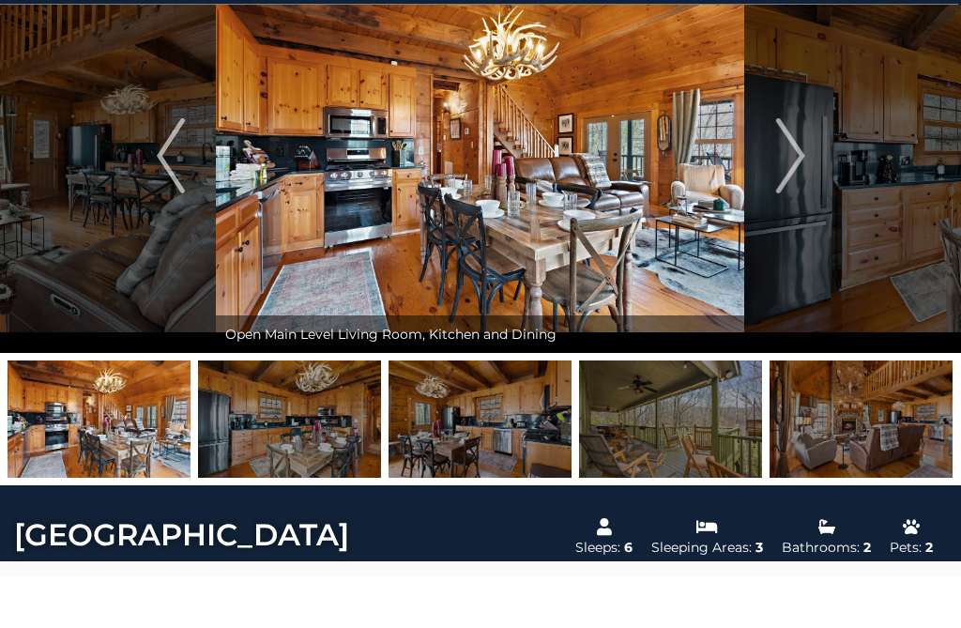
scroll to position [136, 0]
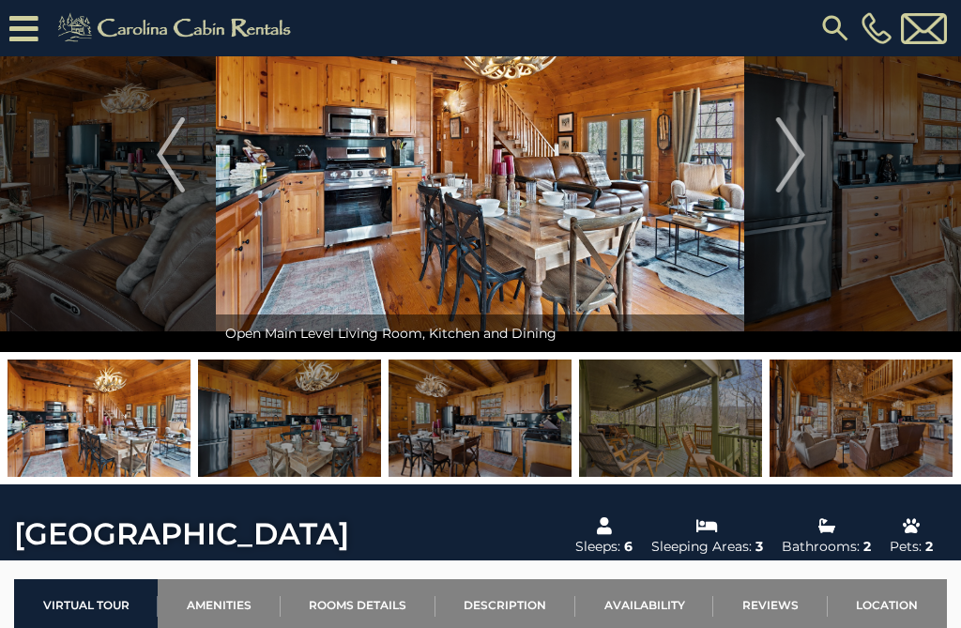
click at [784, 169] on img "Next" at bounding box center [790, 154] width 28 height 75
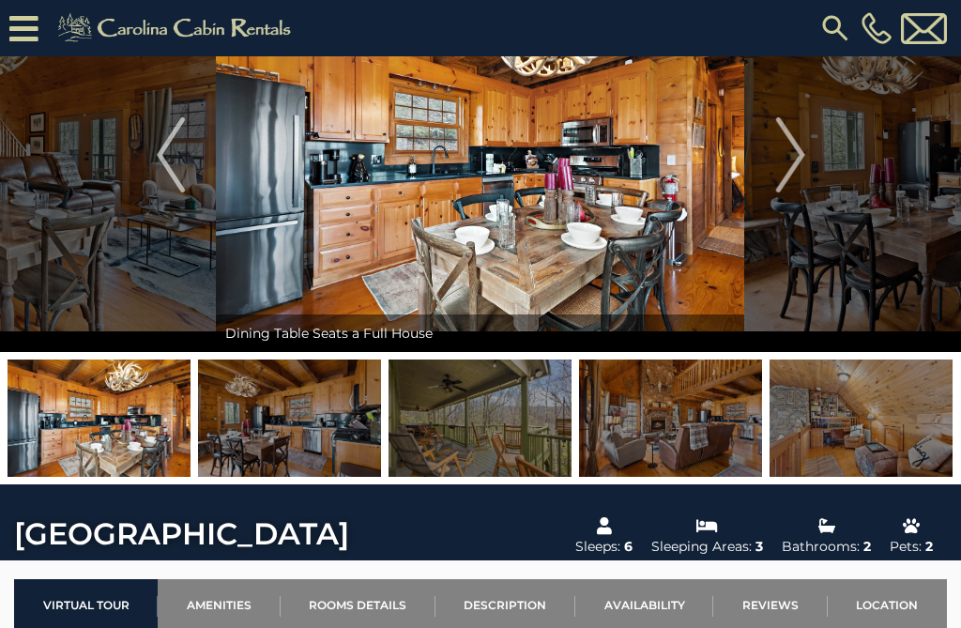
click at [786, 165] on img "Next" at bounding box center [790, 154] width 28 height 75
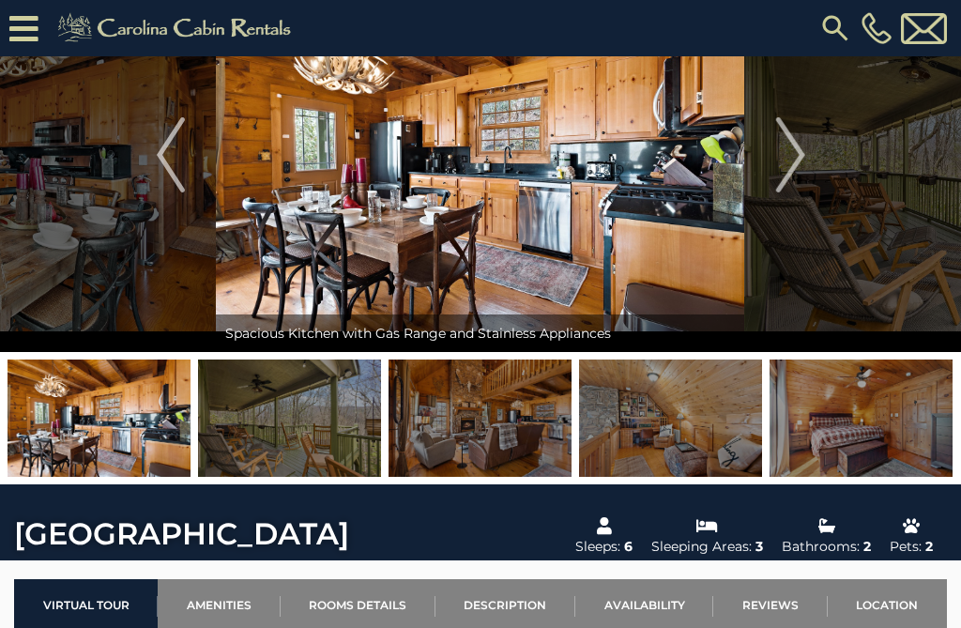
click at [785, 163] on img "Next" at bounding box center [790, 154] width 28 height 75
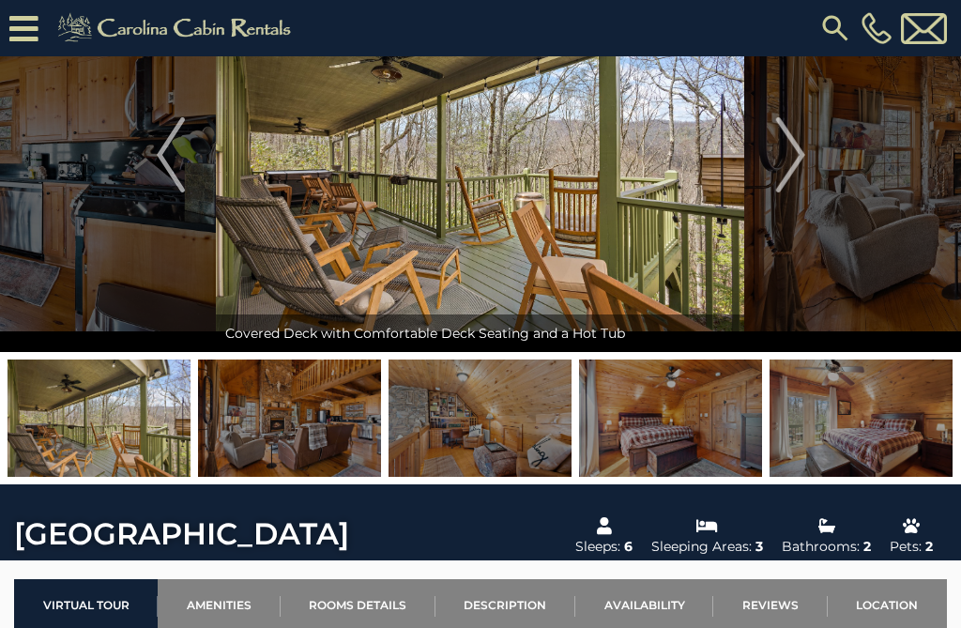
click at [781, 169] on img "Next" at bounding box center [790, 154] width 28 height 75
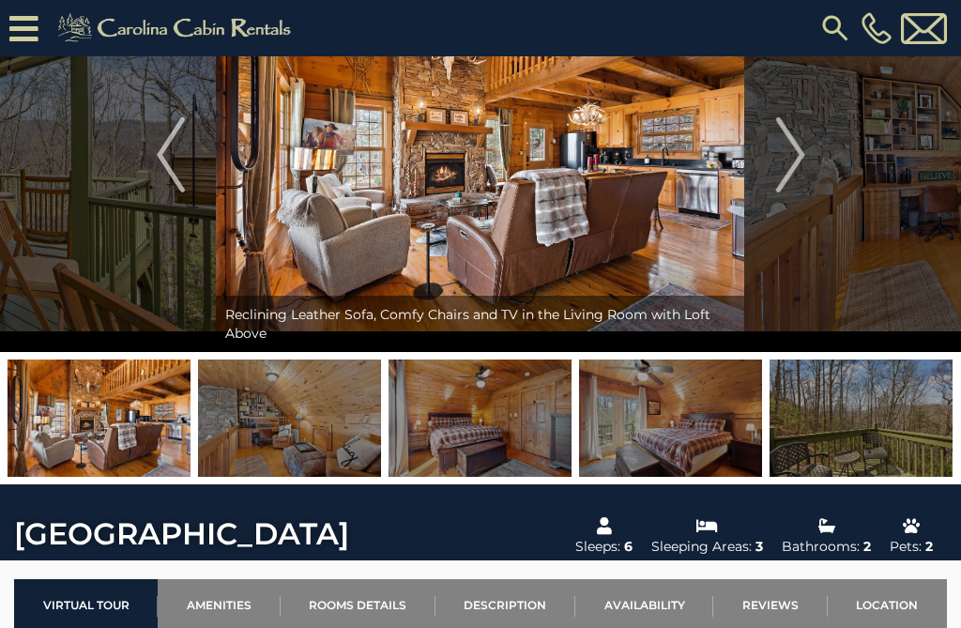
click at [788, 174] on img "Next" at bounding box center [790, 154] width 28 height 75
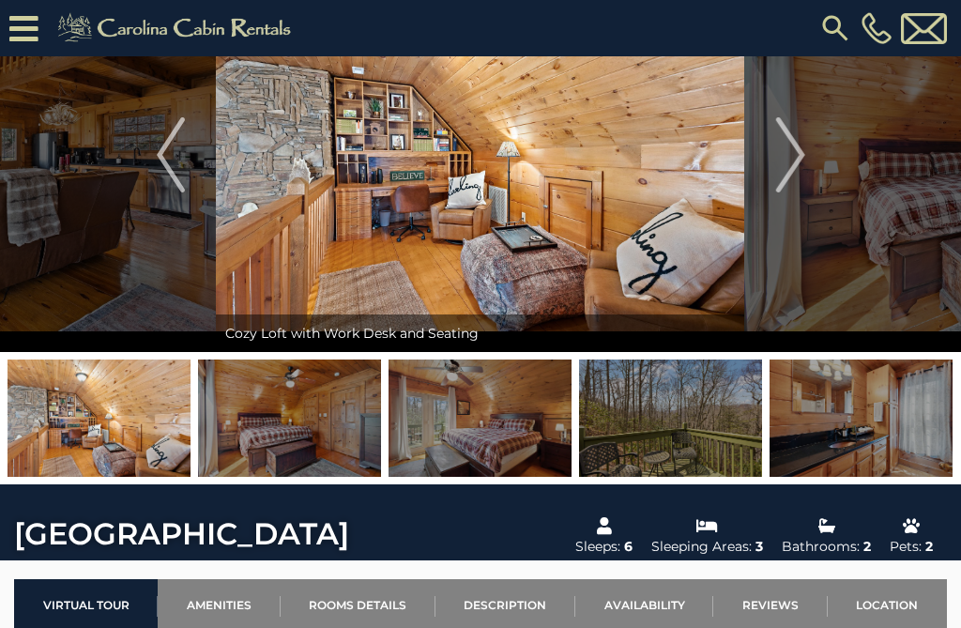
click at [807, 165] on button "Next" at bounding box center [790, 155] width 91 height 394
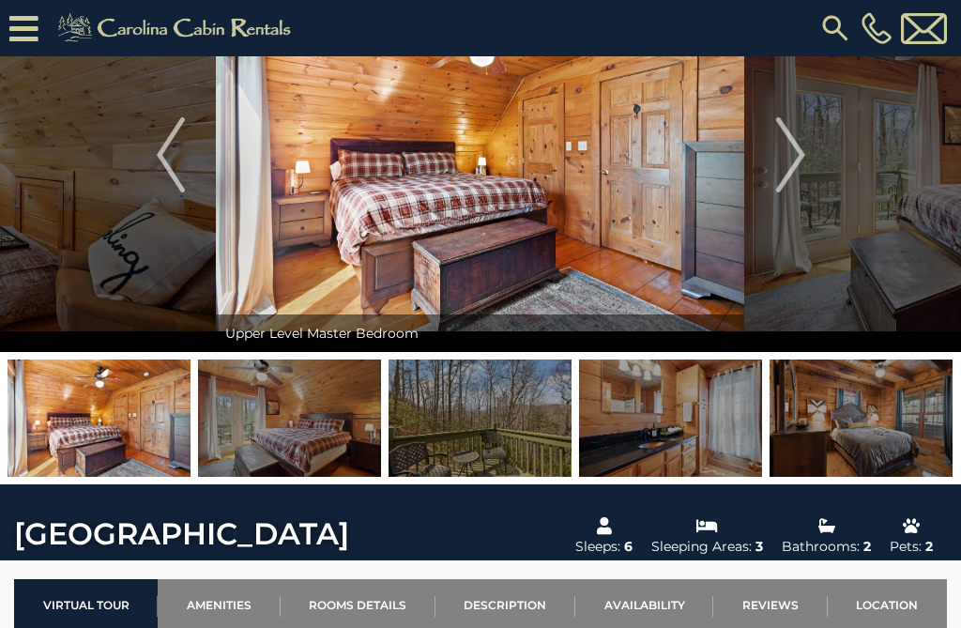
click at [762, 171] on button "Next" at bounding box center [790, 155] width 91 height 394
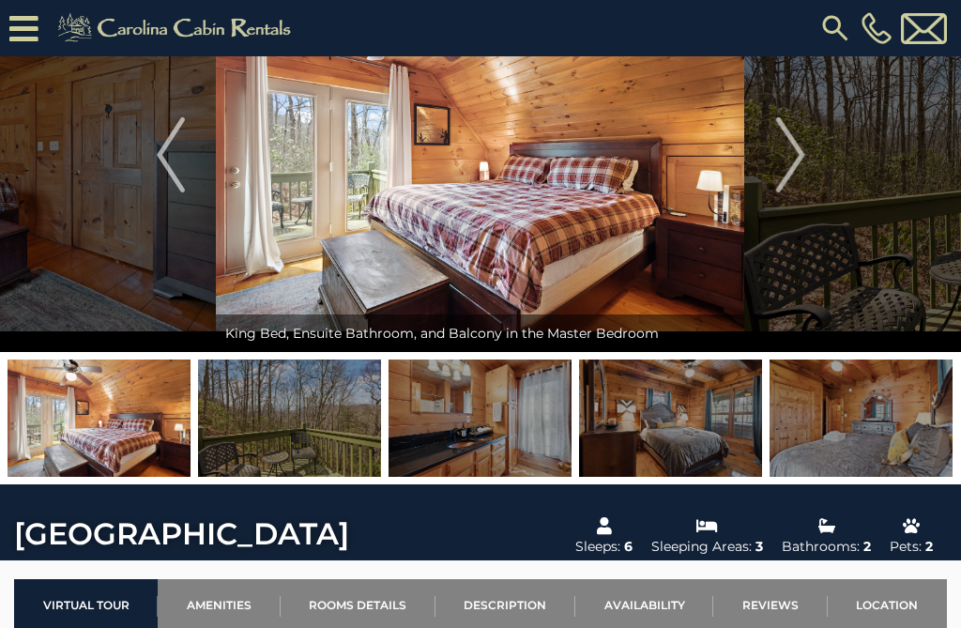
click at [766, 164] on button "Next" at bounding box center [790, 155] width 91 height 394
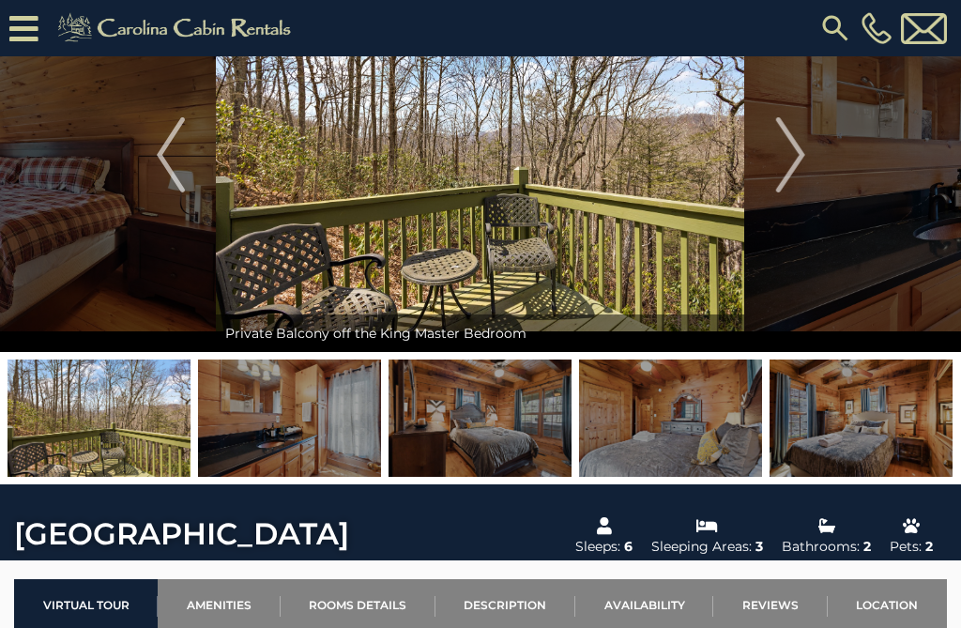
click at [775, 176] on button "Next" at bounding box center [790, 155] width 91 height 394
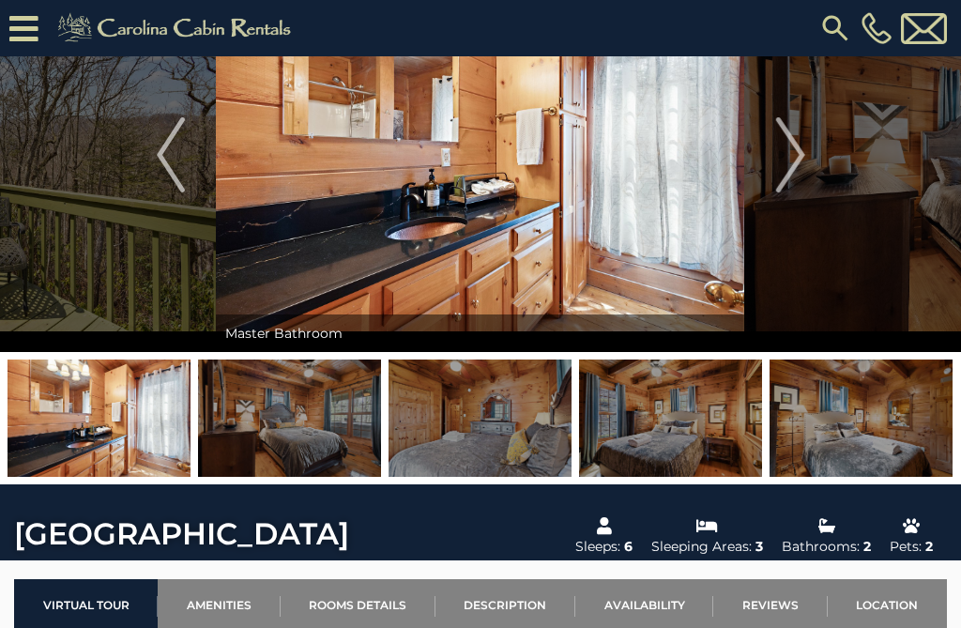
click at [754, 179] on button "Next" at bounding box center [790, 155] width 91 height 394
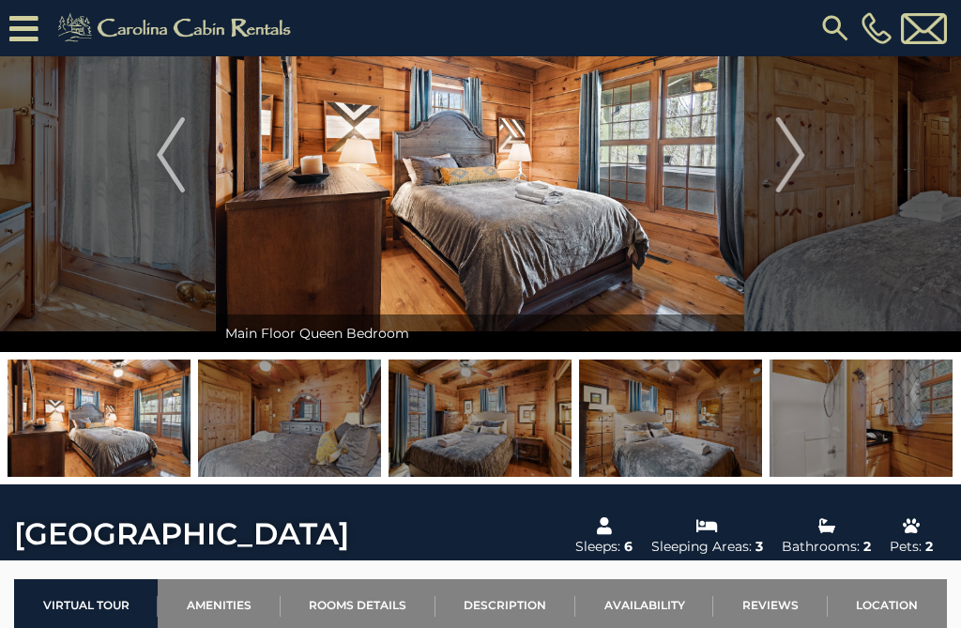
click at [785, 170] on img "Next" at bounding box center [790, 154] width 28 height 75
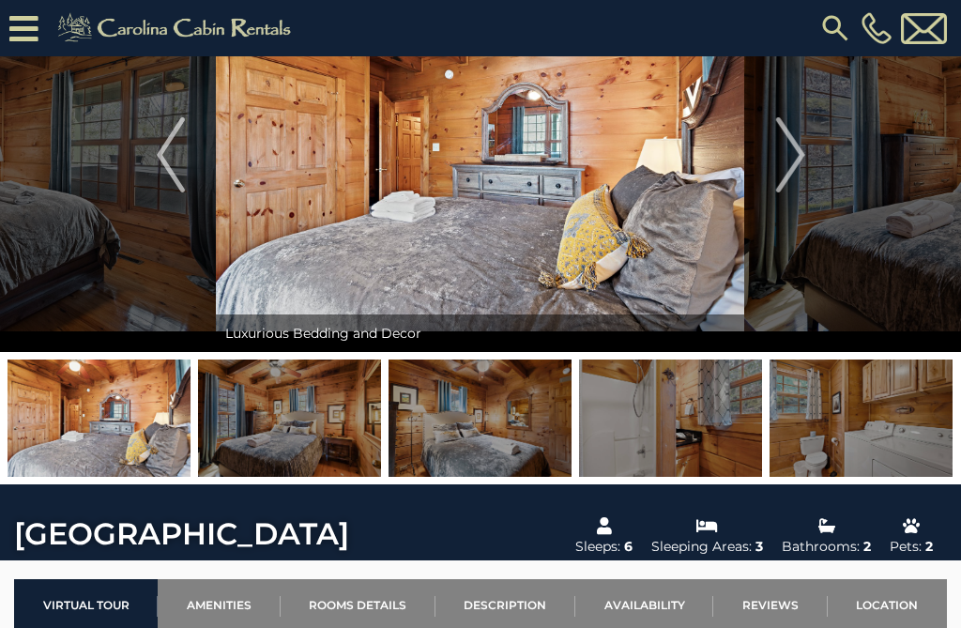
click at [758, 172] on button "Next" at bounding box center [790, 155] width 91 height 394
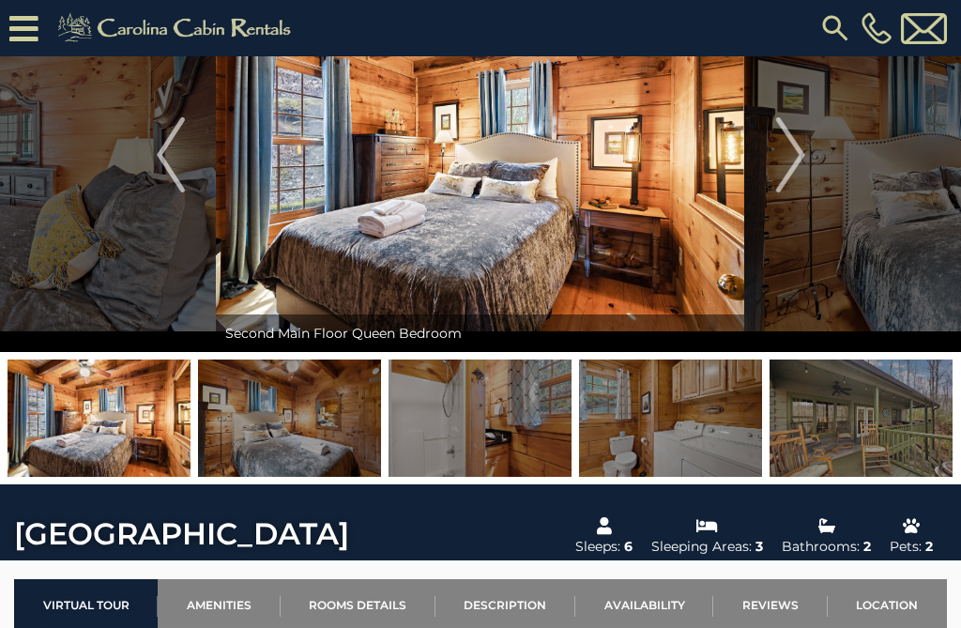
click at [768, 173] on button "Next" at bounding box center [790, 155] width 91 height 394
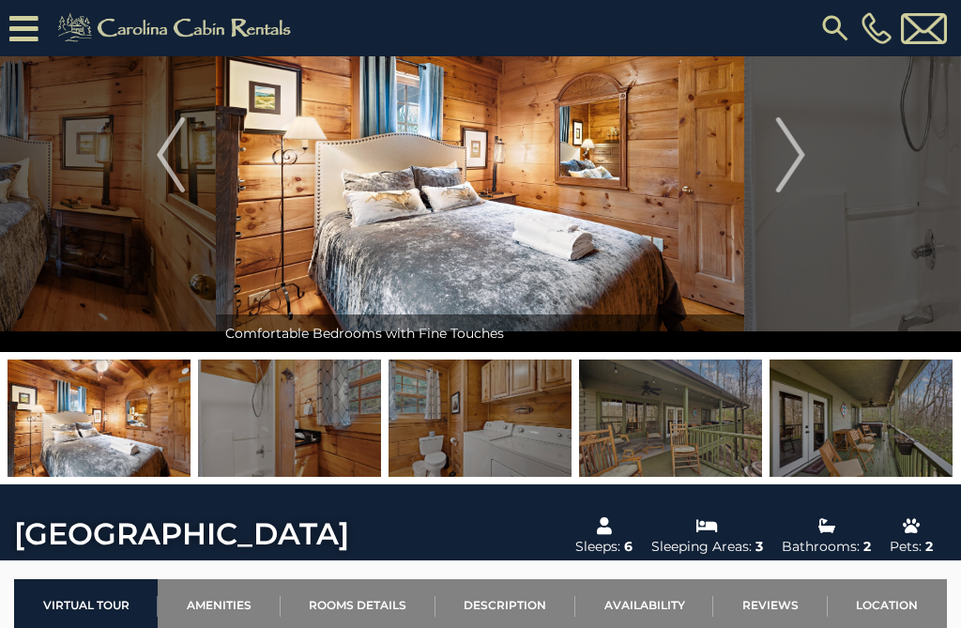
click at [766, 187] on button "Next" at bounding box center [790, 155] width 91 height 394
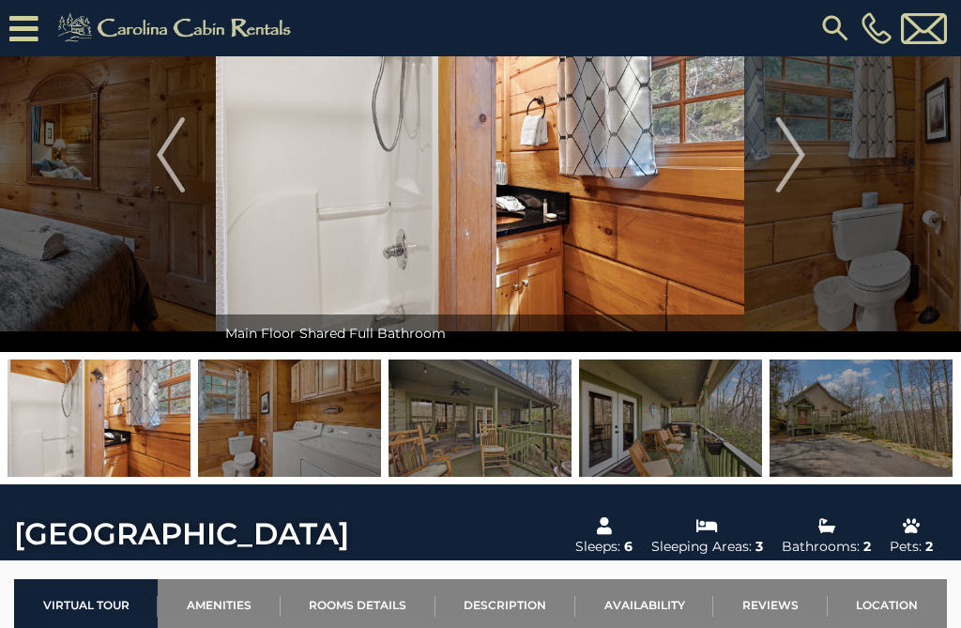
click at [756, 180] on button "Next" at bounding box center [790, 155] width 91 height 394
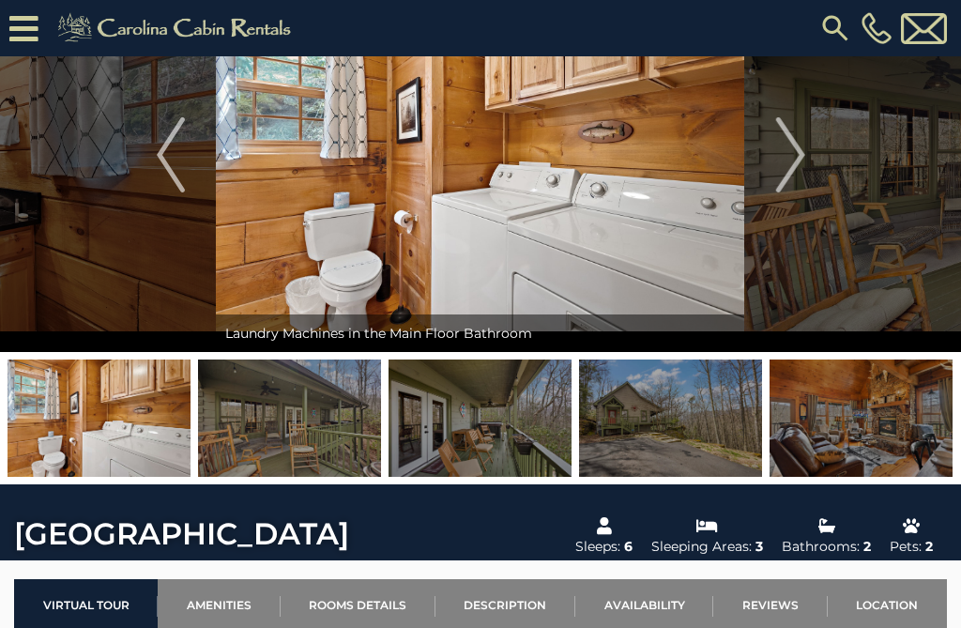
click at [781, 170] on img "Next" at bounding box center [790, 154] width 28 height 75
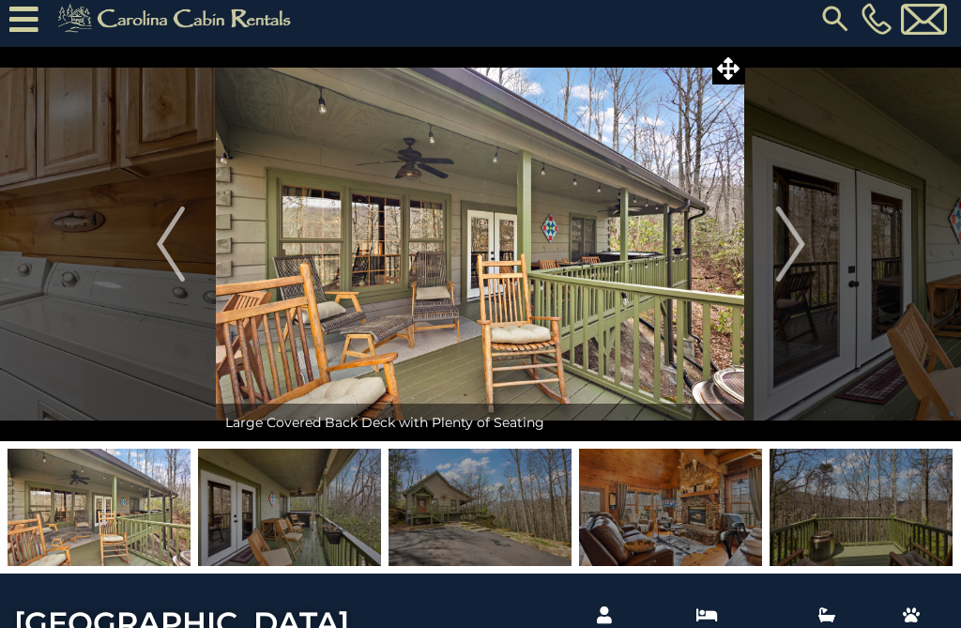
scroll to position [8, 0]
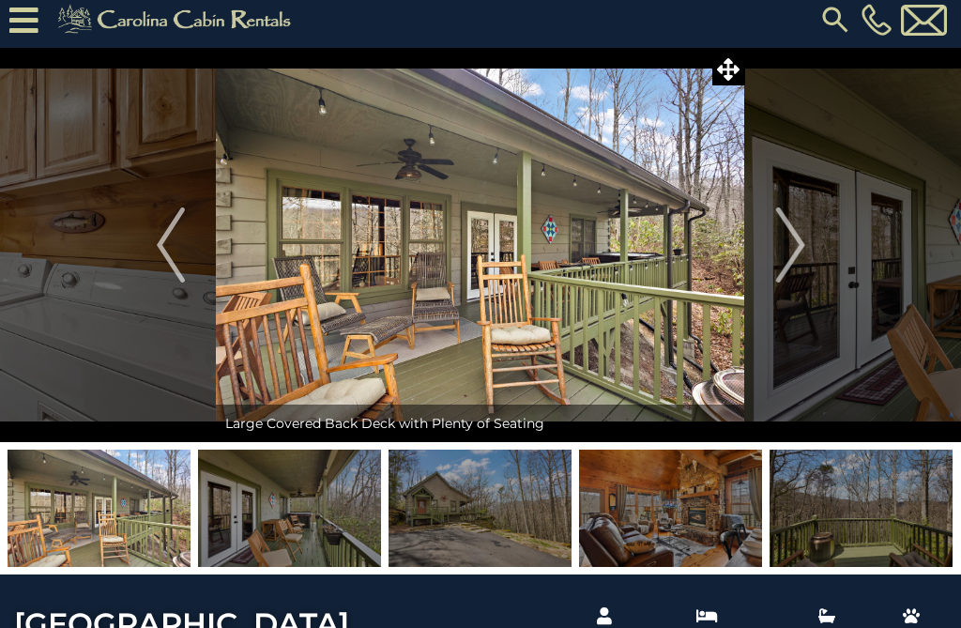
click at [789, 254] on img "Next" at bounding box center [790, 244] width 28 height 75
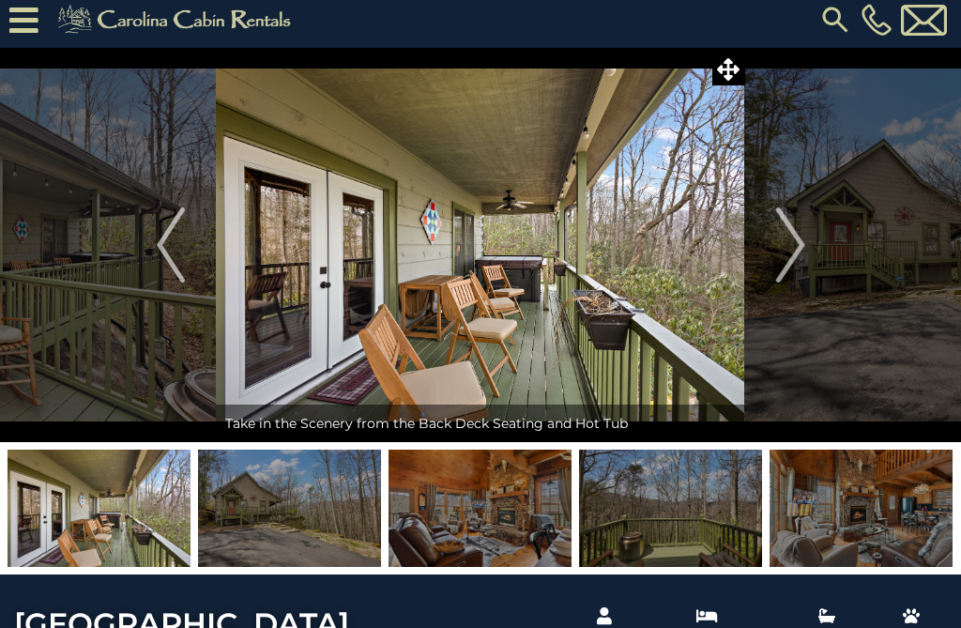
click at [771, 252] on button "Next" at bounding box center [790, 245] width 91 height 394
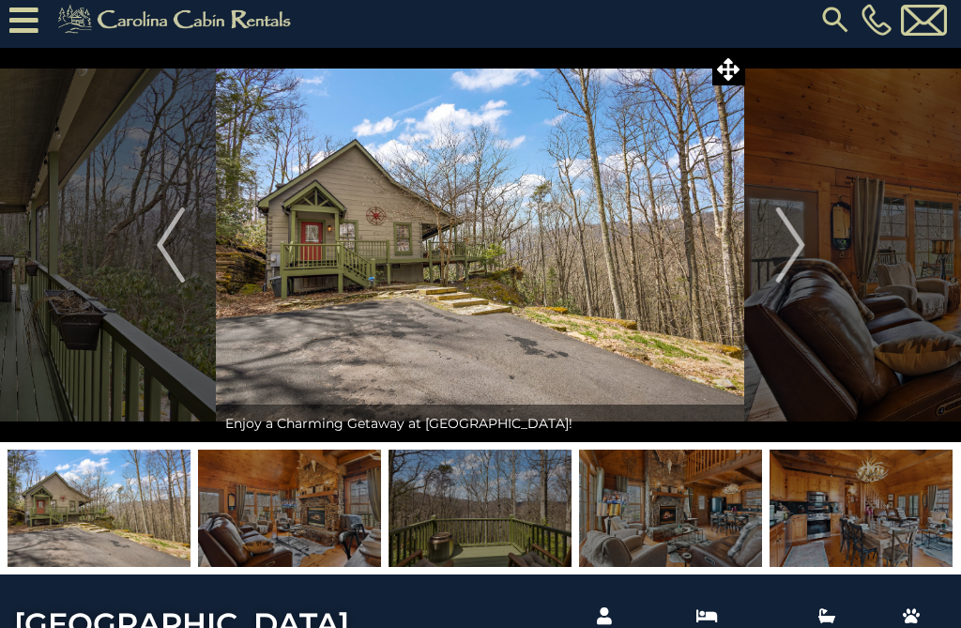
click at [769, 249] on button "Next" at bounding box center [790, 245] width 91 height 394
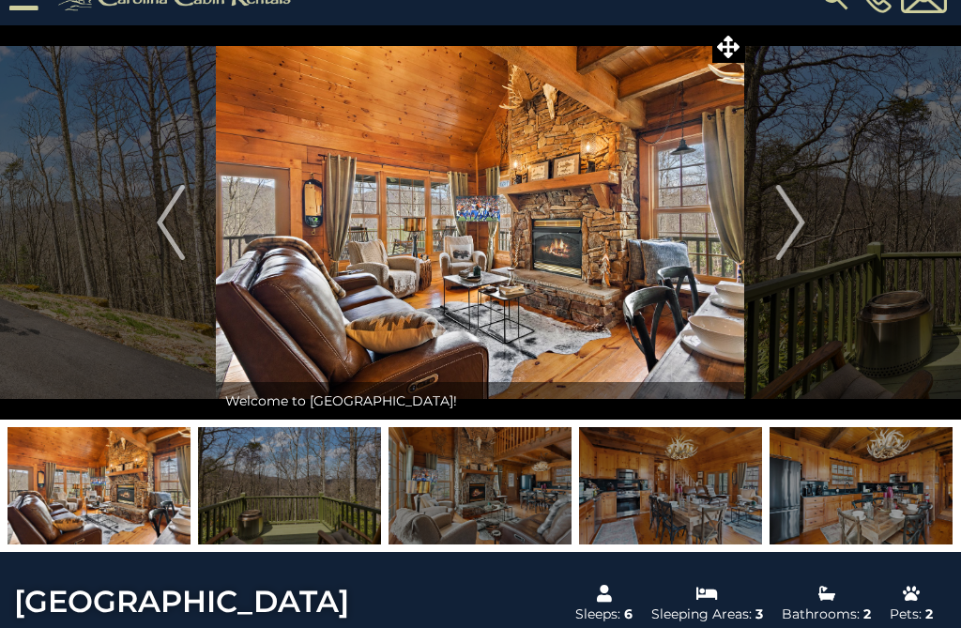
scroll to position [0, 0]
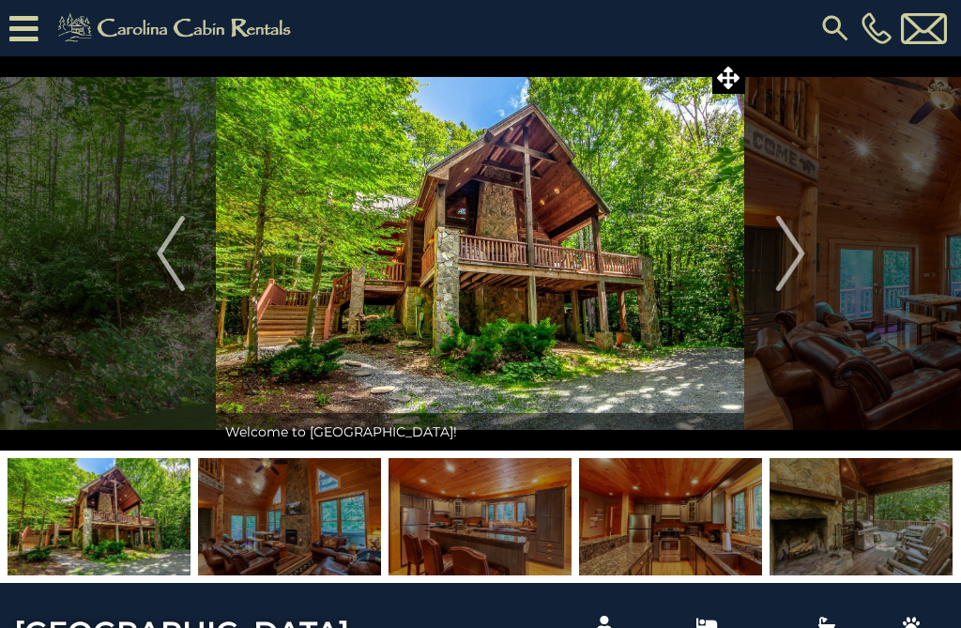
click at [777, 264] on img "Next" at bounding box center [790, 253] width 28 height 75
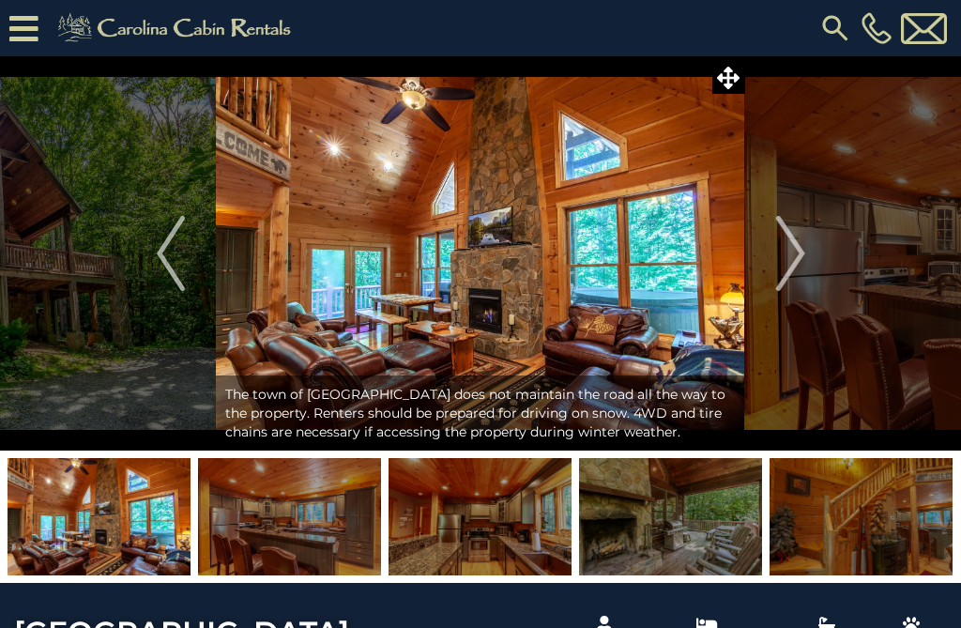
click at [803, 266] on img "Next" at bounding box center [790, 253] width 28 height 75
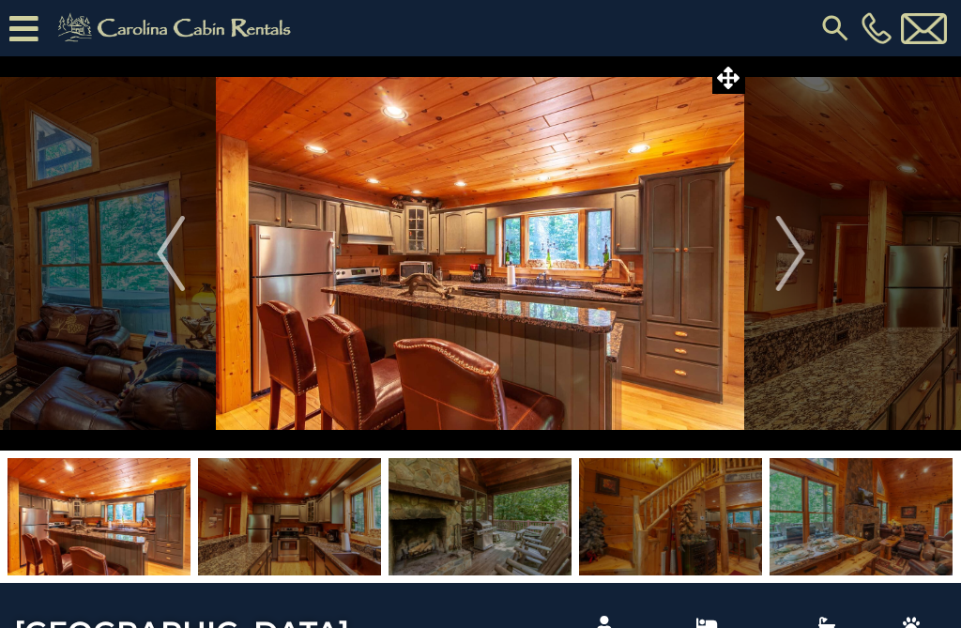
click at [770, 270] on button "Next" at bounding box center [790, 253] width 91 height 394
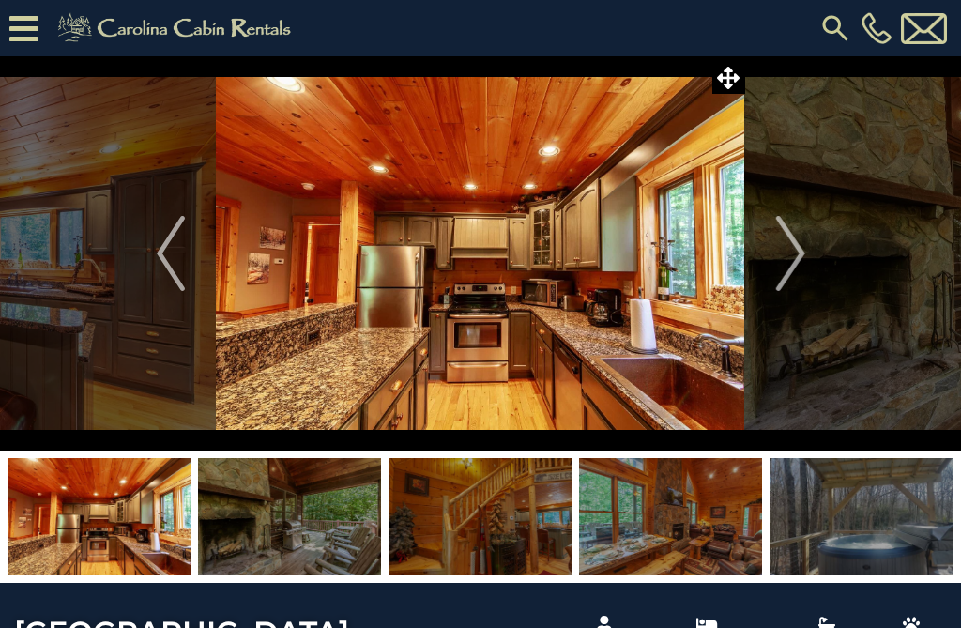
click at [792, 262] on img "Next" at bounding box center [790, 253] width 28 height 75
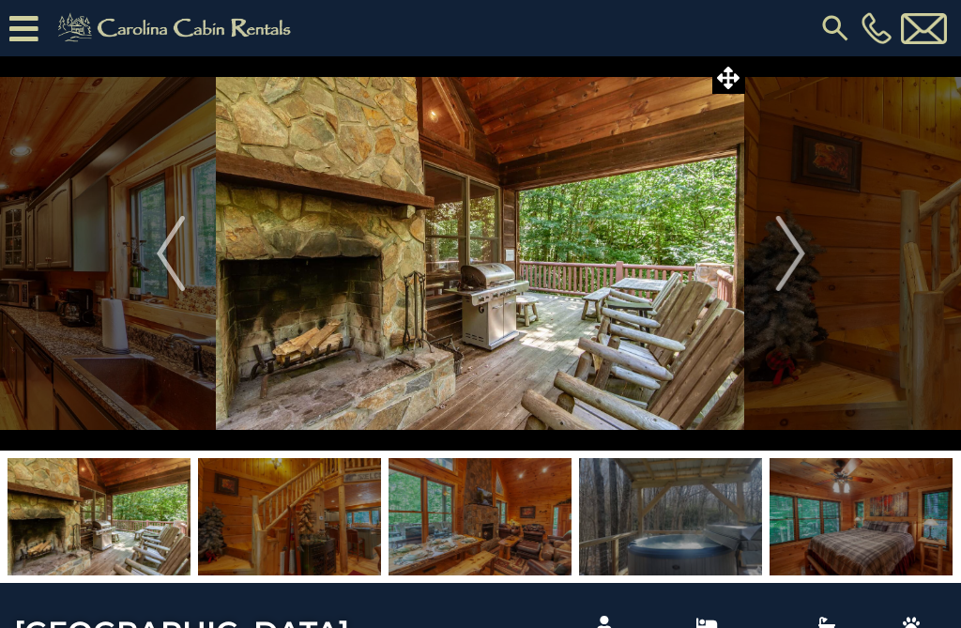
click at [796, 265] on img "Next" at bounding box center [790, 253] width 28 height 75
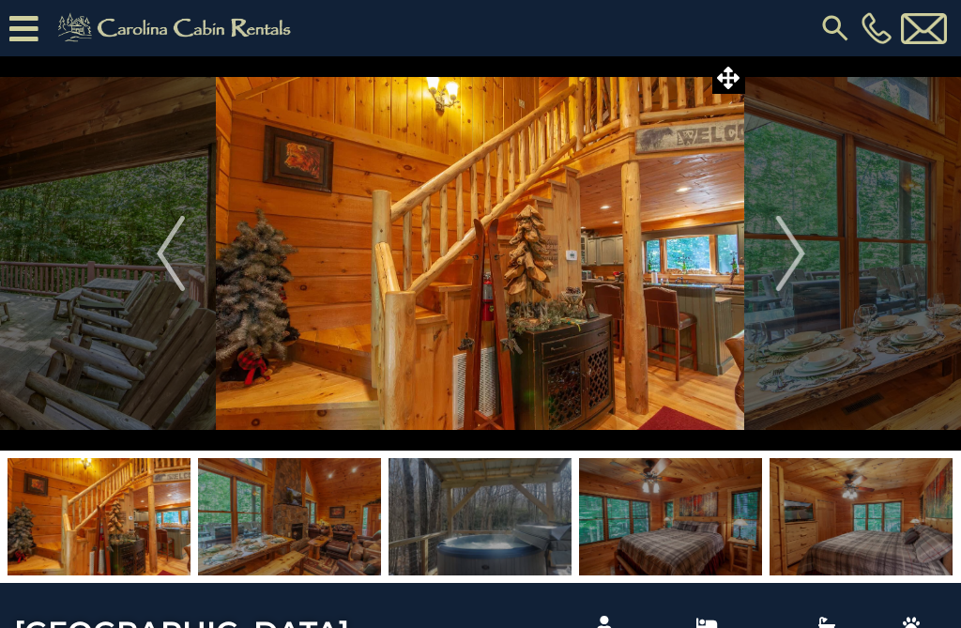
click at [791, 263] on img "Next" at bounding box center [790, 253] width 28 height 75
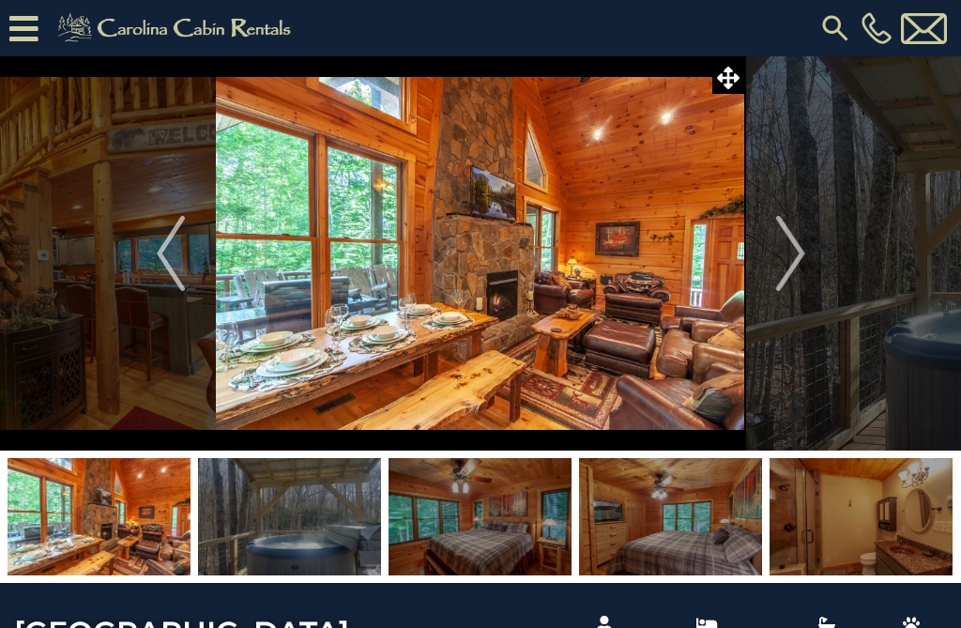
click at [794, 256] on img "Next" at bounding box center [790, 253] width 28 height 75
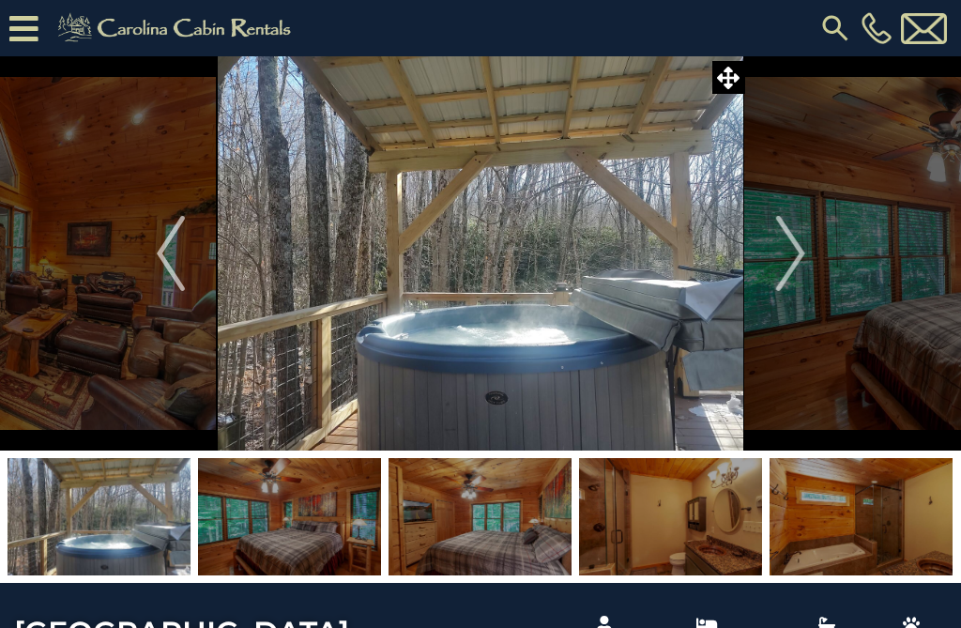
click at [796, 263] on img "Next" at bounding box center [790, 253] width 28 height 75
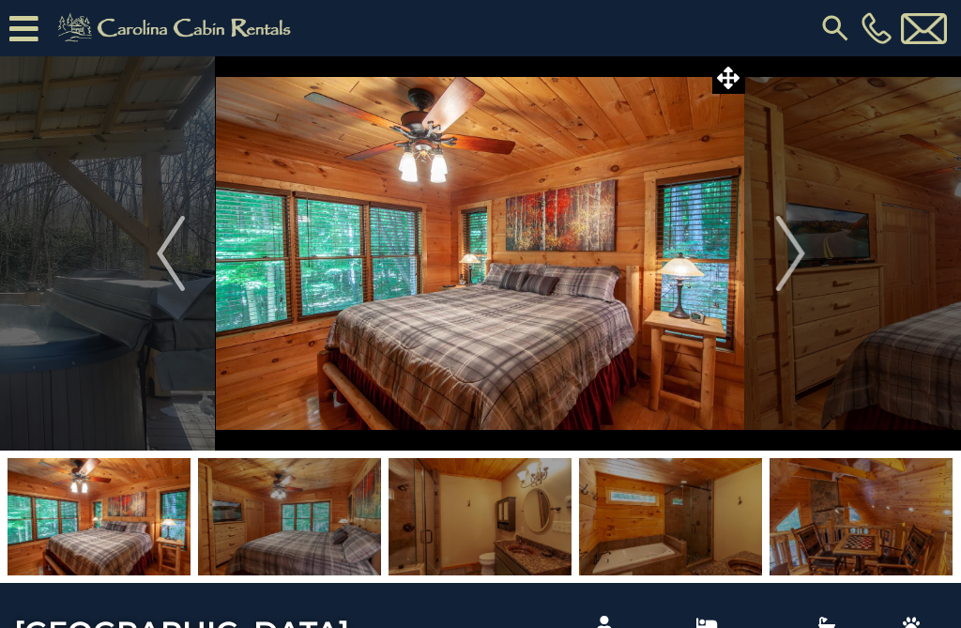
click at [787, 255] on img "Next" at bounding box center [790, 253] width 28 height 75
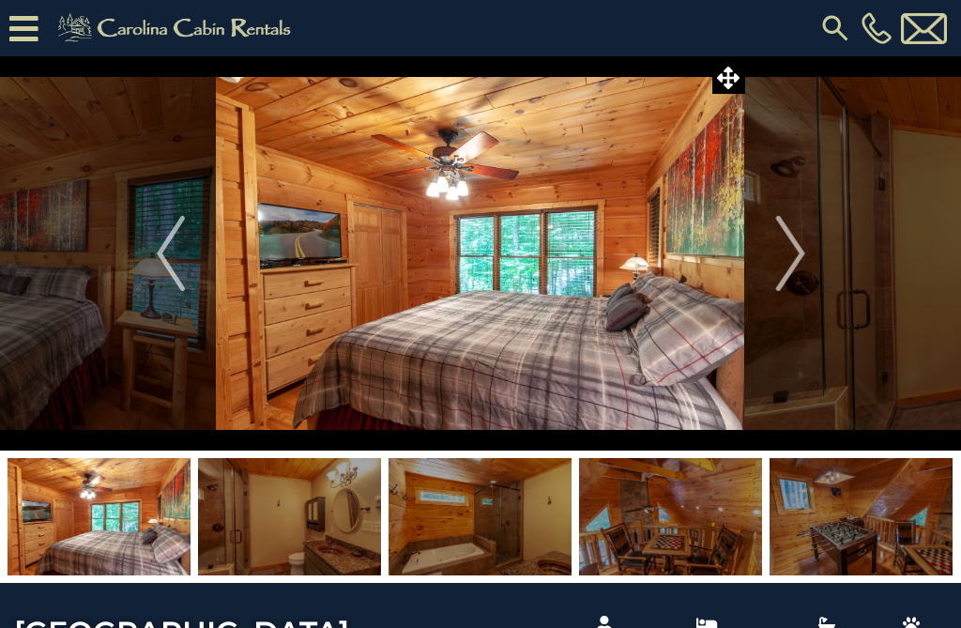
click at [785, 264] on img "Next" at bounding box center [790, 253] width 28 height 75
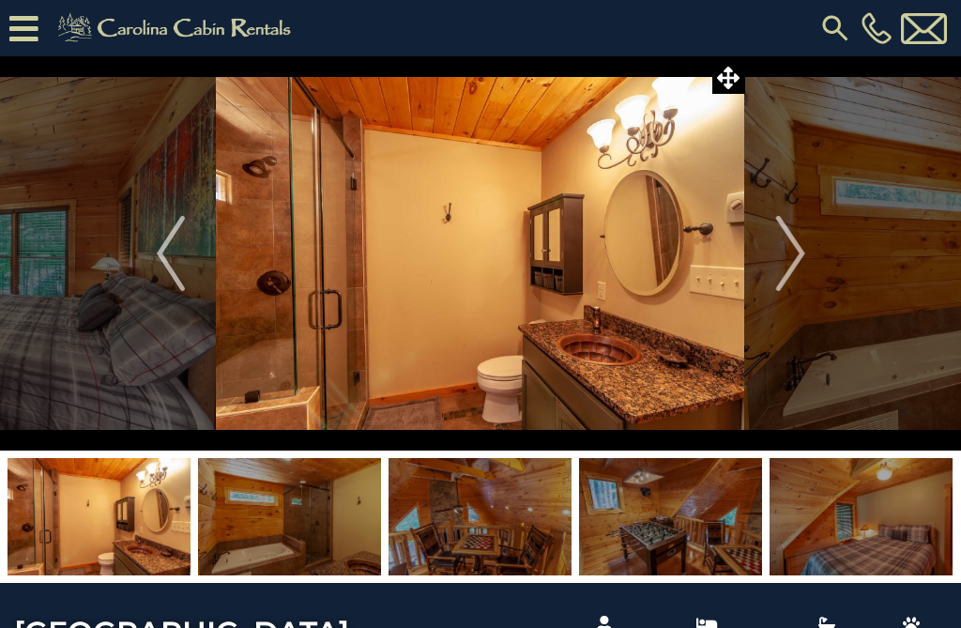
click at [778, 265] on img "Next" at bounding box center [790, 253] width 28 height 75
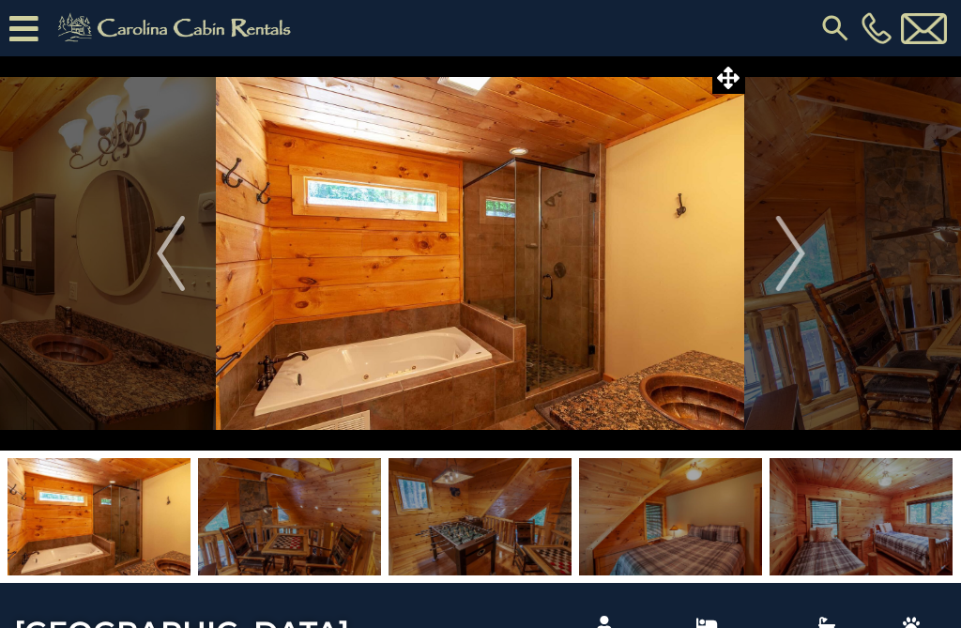
click at [796, 264] on img "Next" at bounding box center [790, 253] width 28 height 75
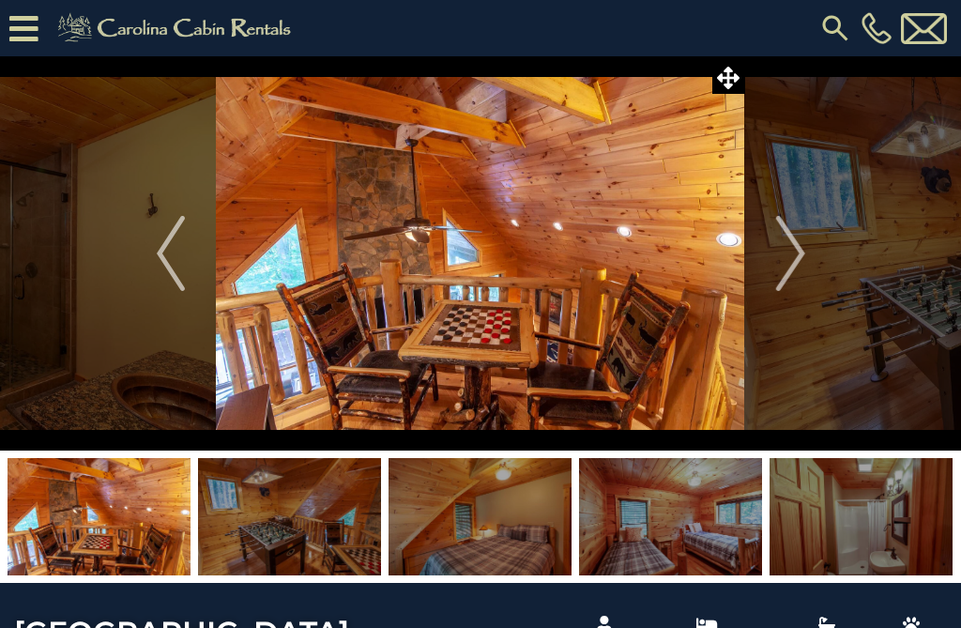
click at [785, 267] on img "Next" at bounding box center [790, 253] width 28 height 75
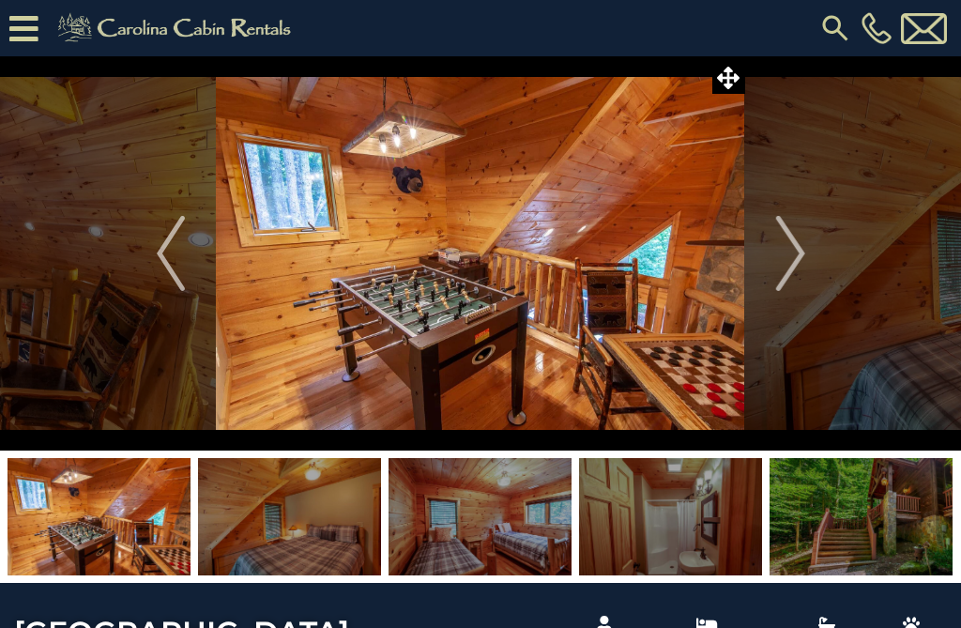
click at [788, 266] on img "Next" at bounding box center [790, 253] width 28 height 75
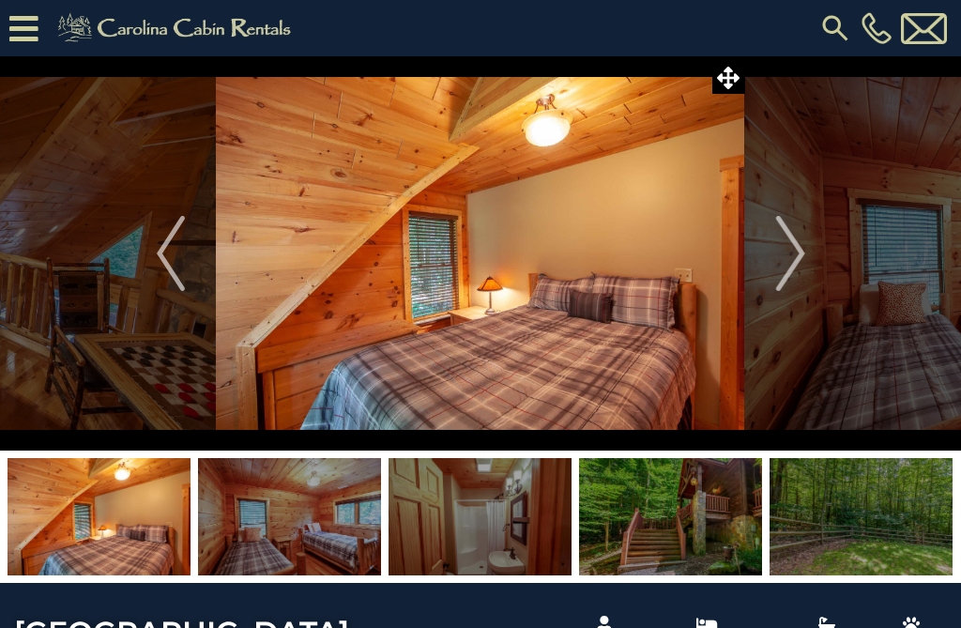
click at [777, 255] on img "Next" at bounding box center [790, 253] width 28 height 75
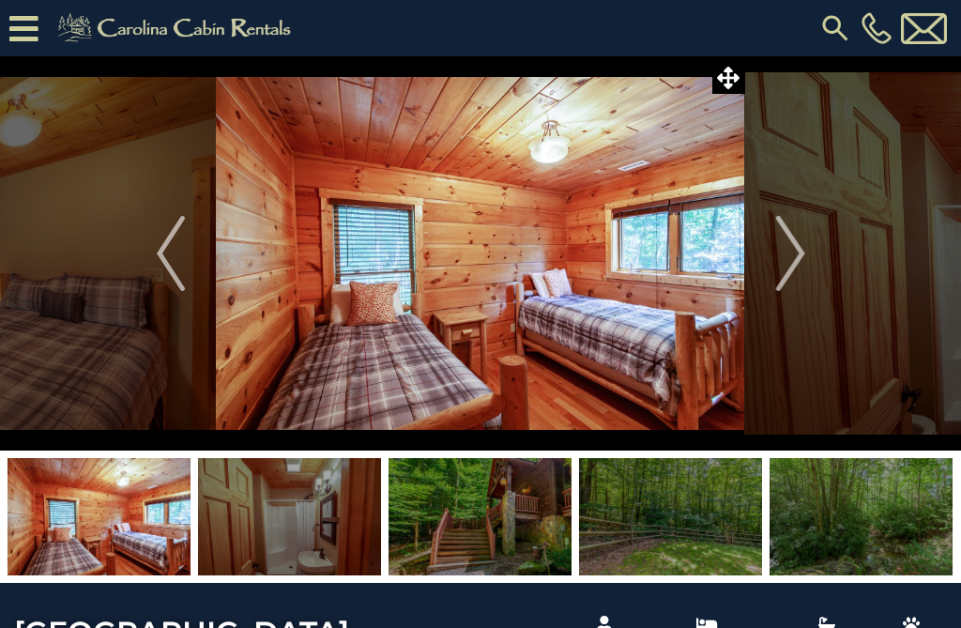
click at [781, 267] on img "Next" at bounding box center [790, 253] width 28 height 75
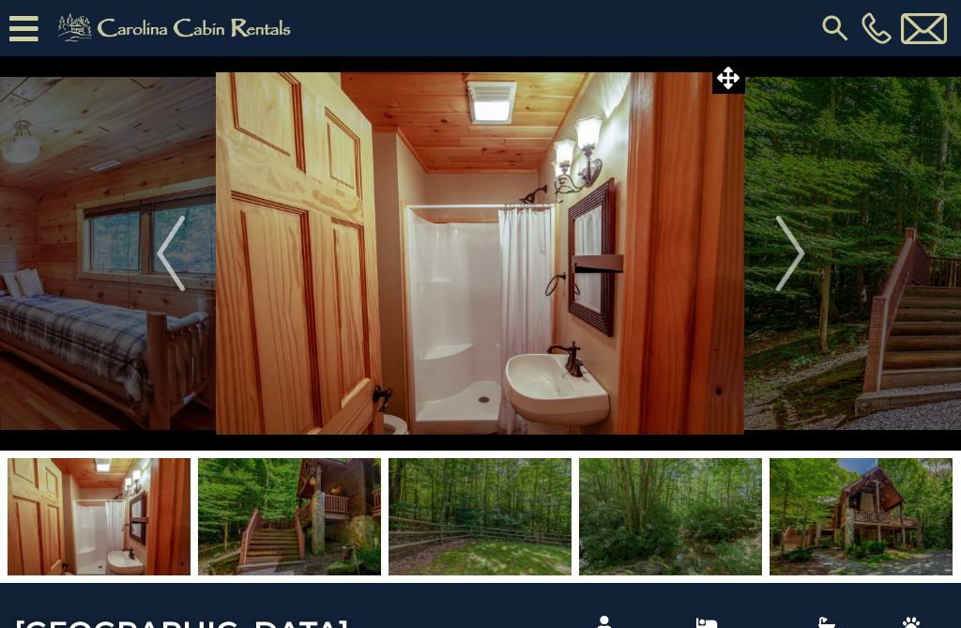
click at [792, 270] on img "Next" at bounding box center [790, 253] width 28 height 75
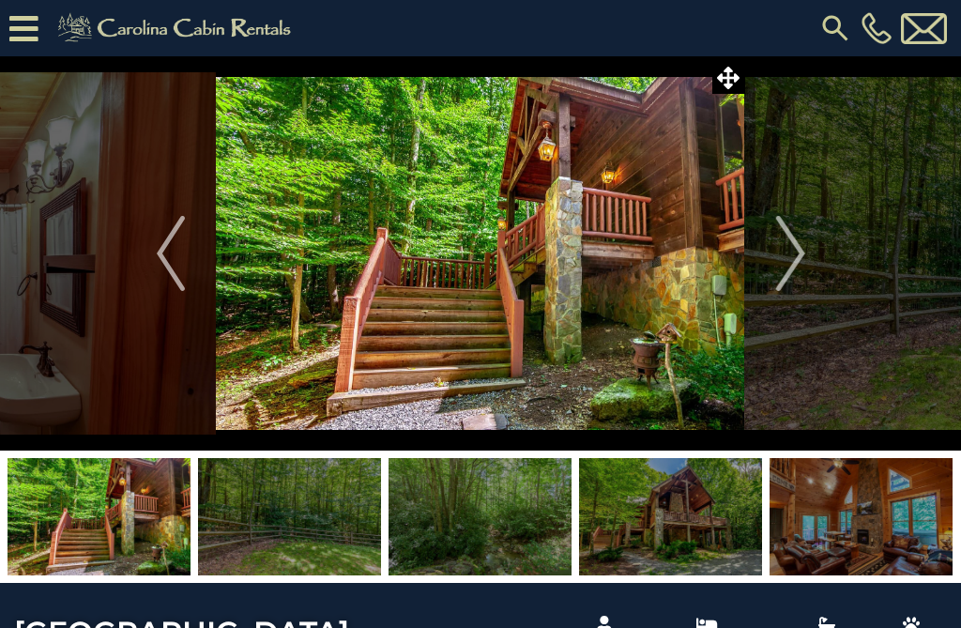
click at [785, 257] on img "Next" at bounding box center [790, 253] width 28 height 75
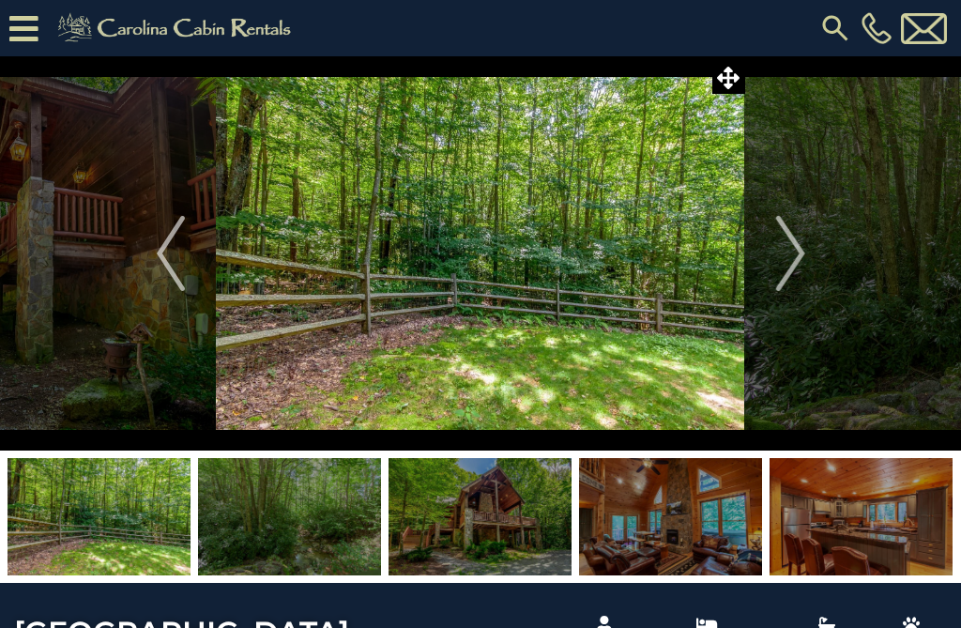
click at [782, 258] on img "Next" at bounding box center [790, 253] width 28 height 75
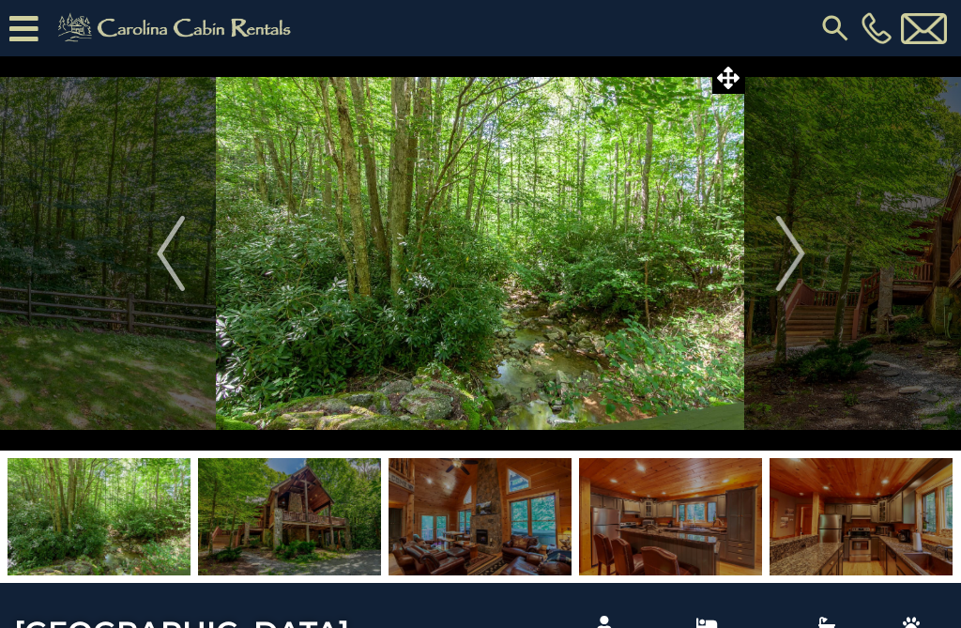
click at [787, 275] on img "Next" at bounding box center [790, 253] width 28 height 75
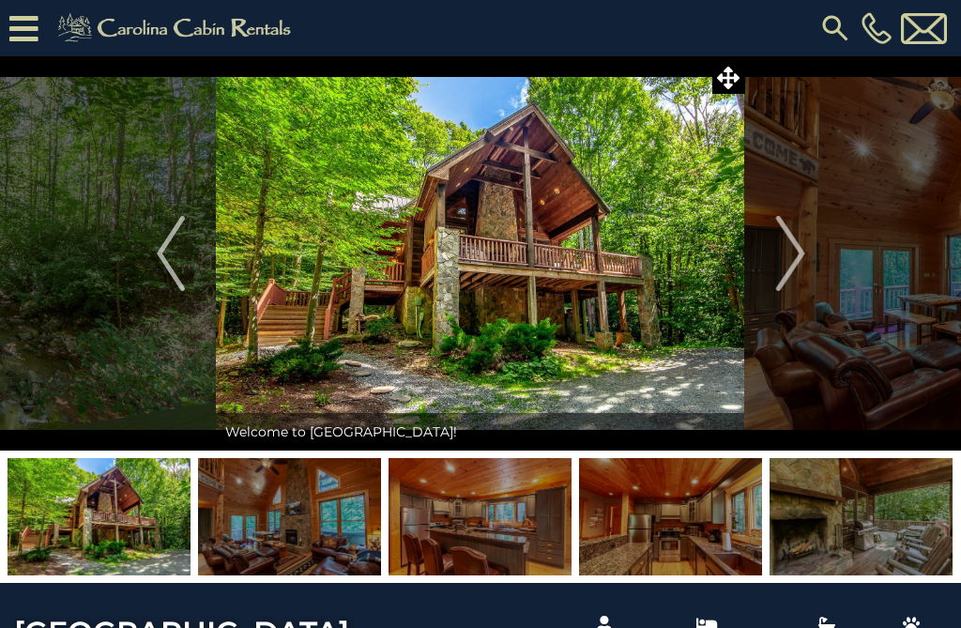
click at [789, 291] on button "Next" at bounding box center [790, 253] width 91 height 394
